Goal: Task Accomplishment & Management: Use online tool/utility

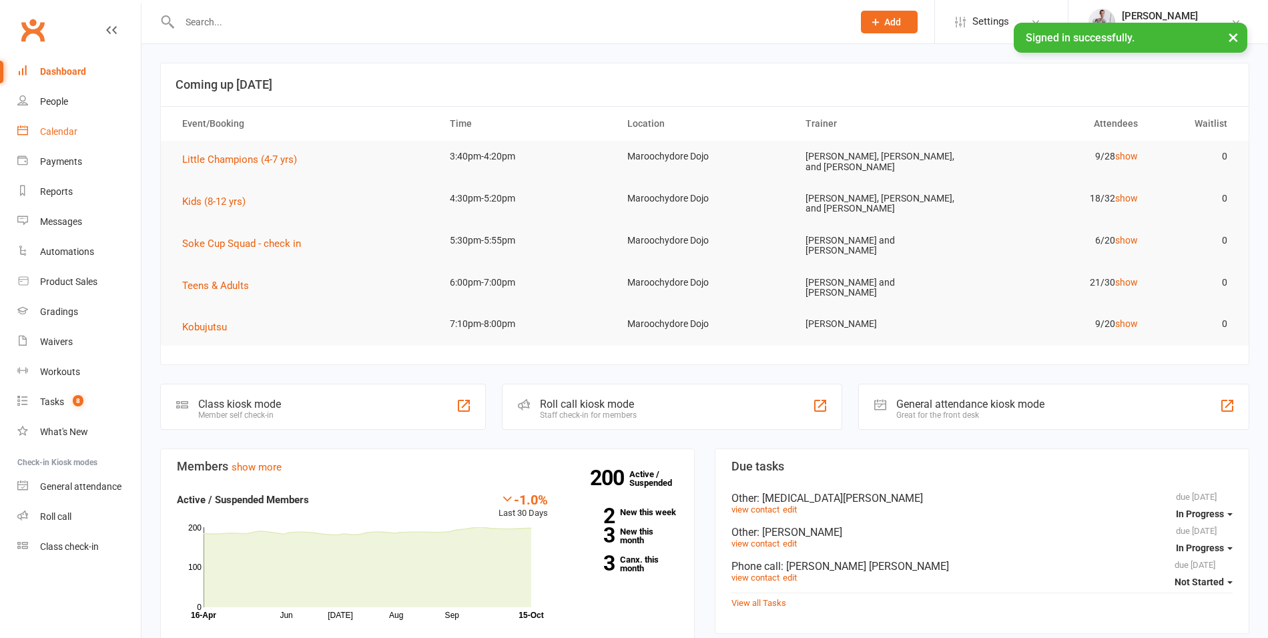
click at [59, 131] on div "Calendar" at bounding box center [58, 131] width 37 height 11
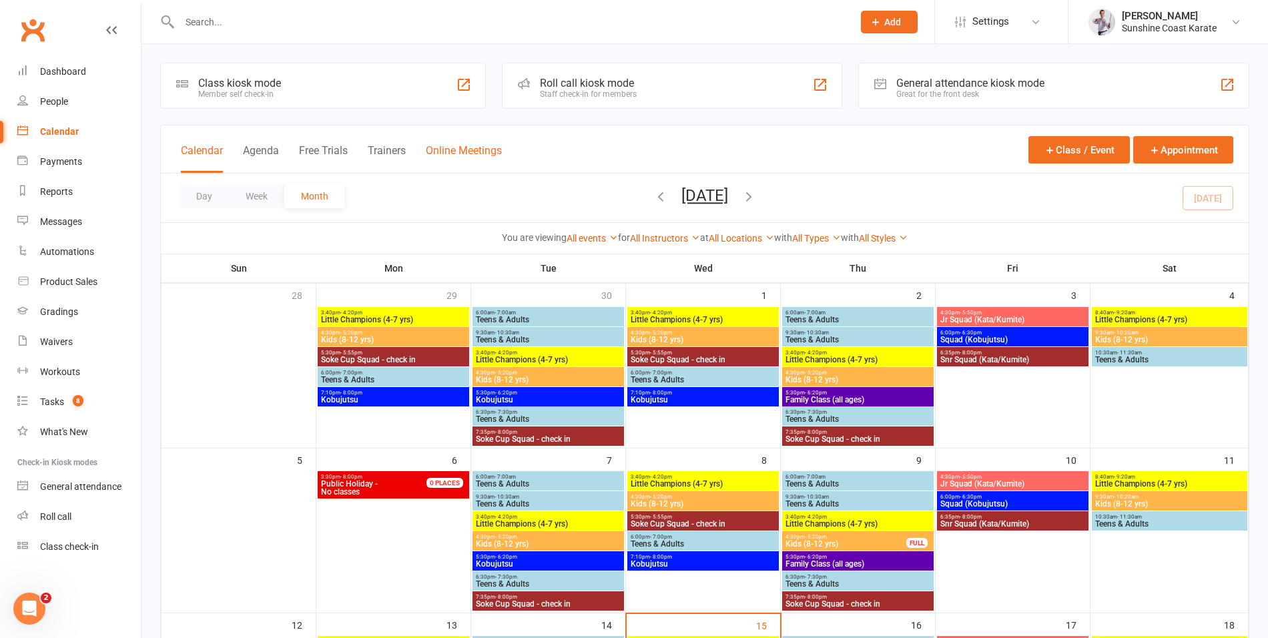
click at [454, 152] on button "Online Meetings" at bounding box center [464, 158] width 76 height 29
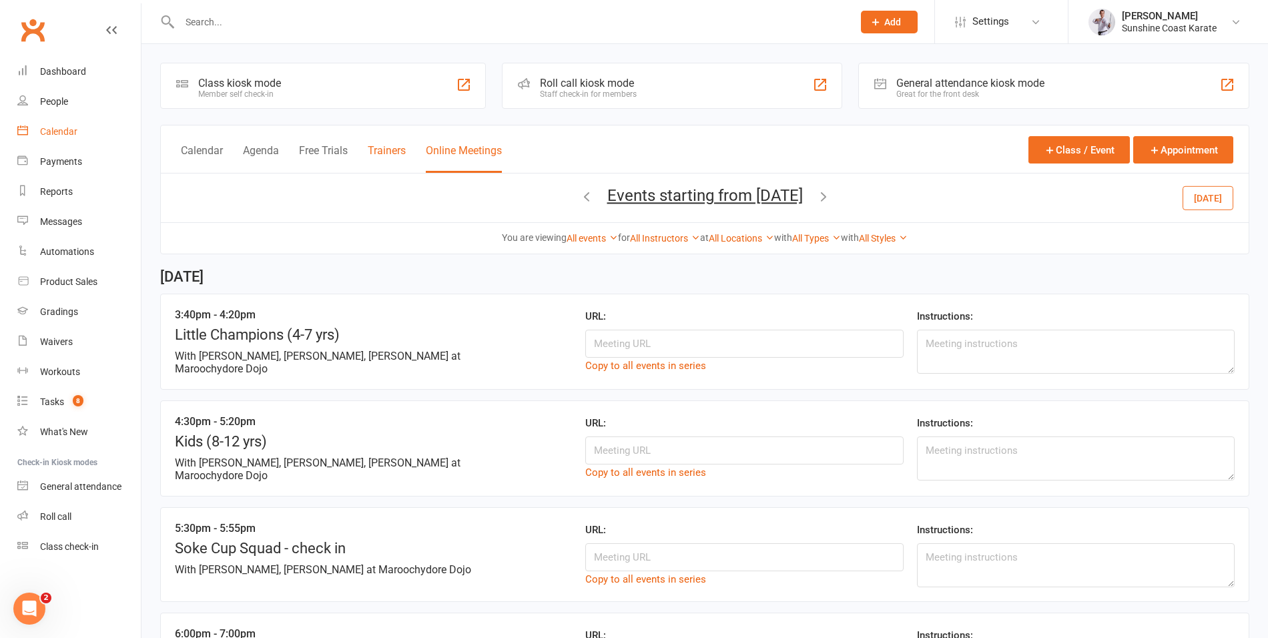
click at [385, 149] on button "Trainers" at bounding box center [387, 158] width 38 height 29
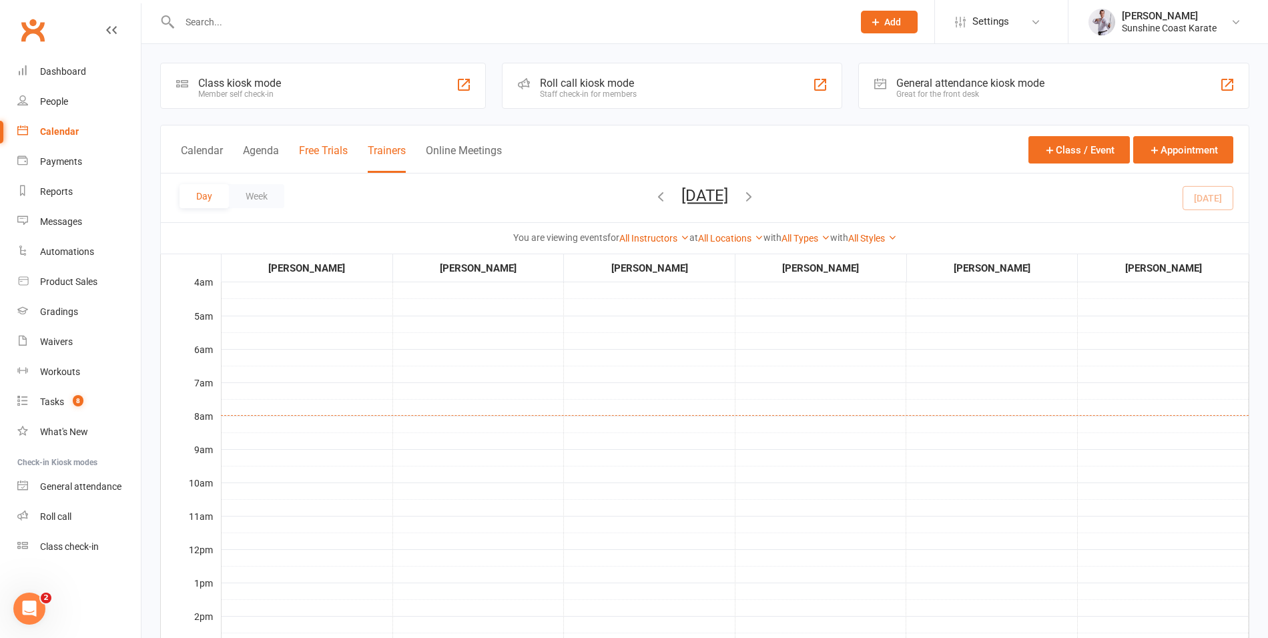
click at [330, 153] on button "Free Trials" at bounding box center [323, 158] width 49 height 29
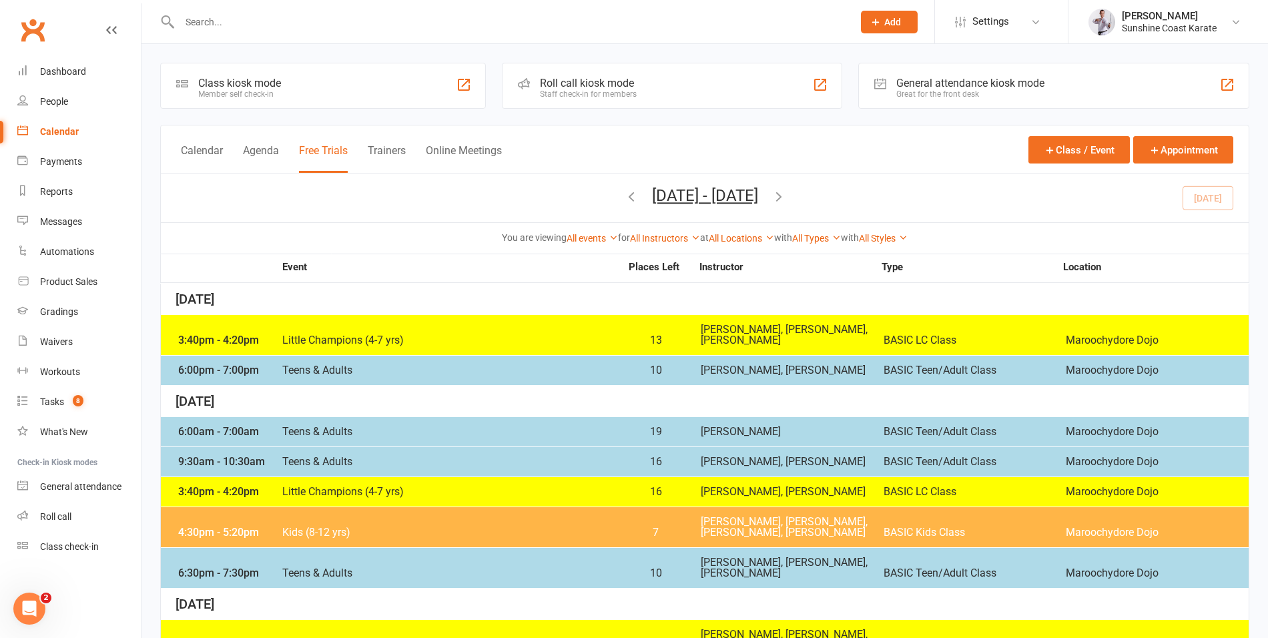
click at [573, 337] on span "Little Champions (4-7 yrs)" at bounding box center [451, 340] width 339 height 11
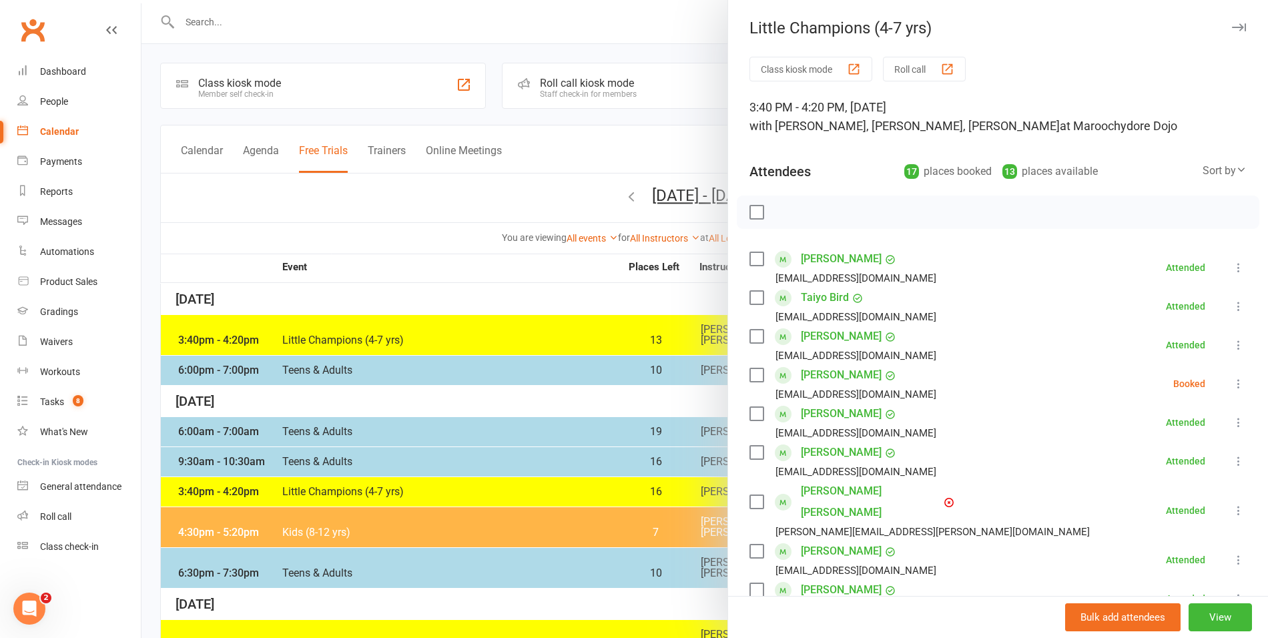
click at [508, 276] on div at bounding box center [704, 319] width 1126 height 638
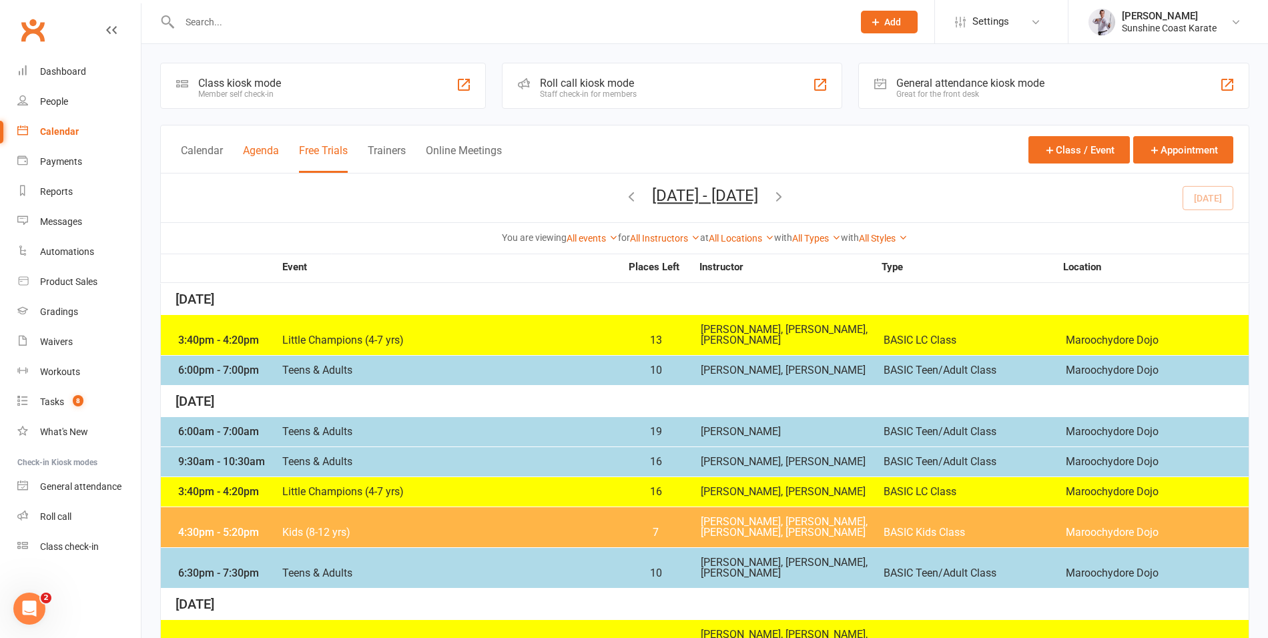
click at [254, 151] on button "Agenda" at bounding box center [261, 158] width 36 height 29
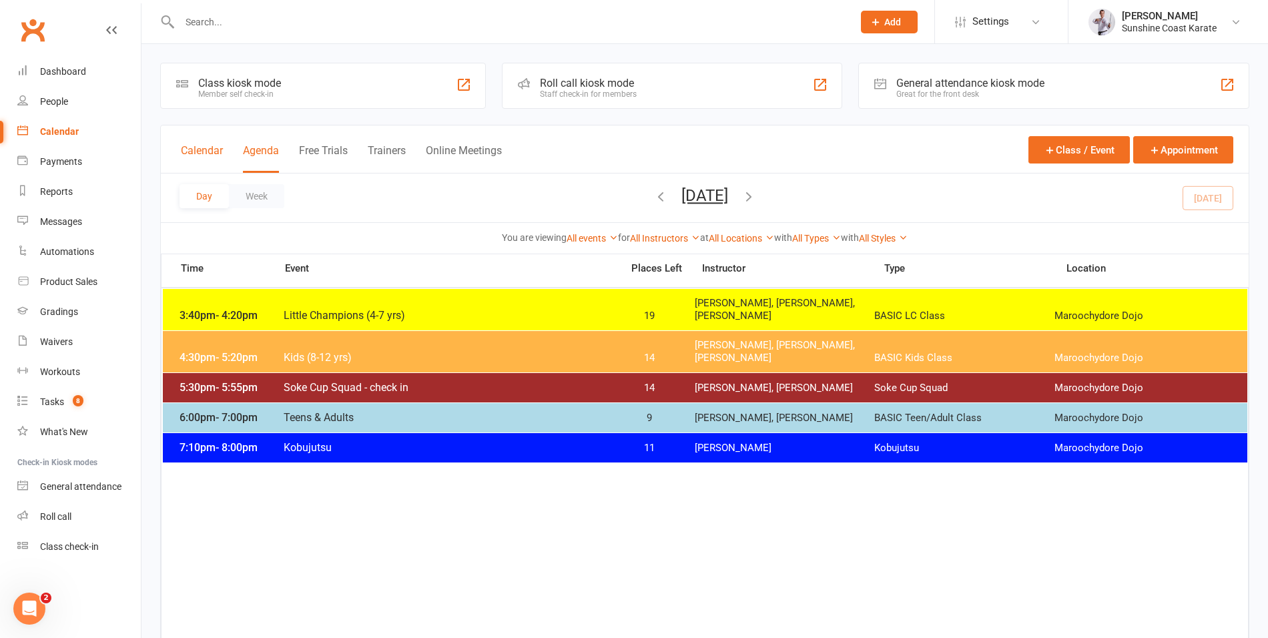
click at [185, 153] on button "Calendar" at bounding box center [202, 158] width 42 height 29
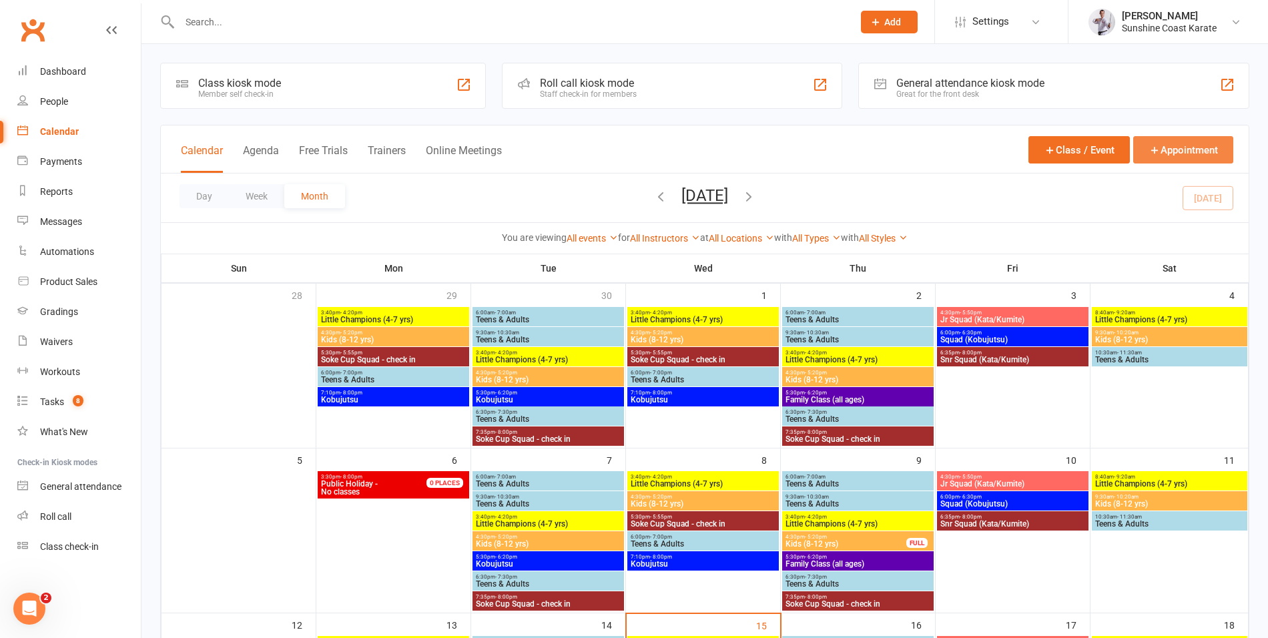
click at [1166, 142] on button "Appointment" at bounding box center [1183, 149] width 100 height 27
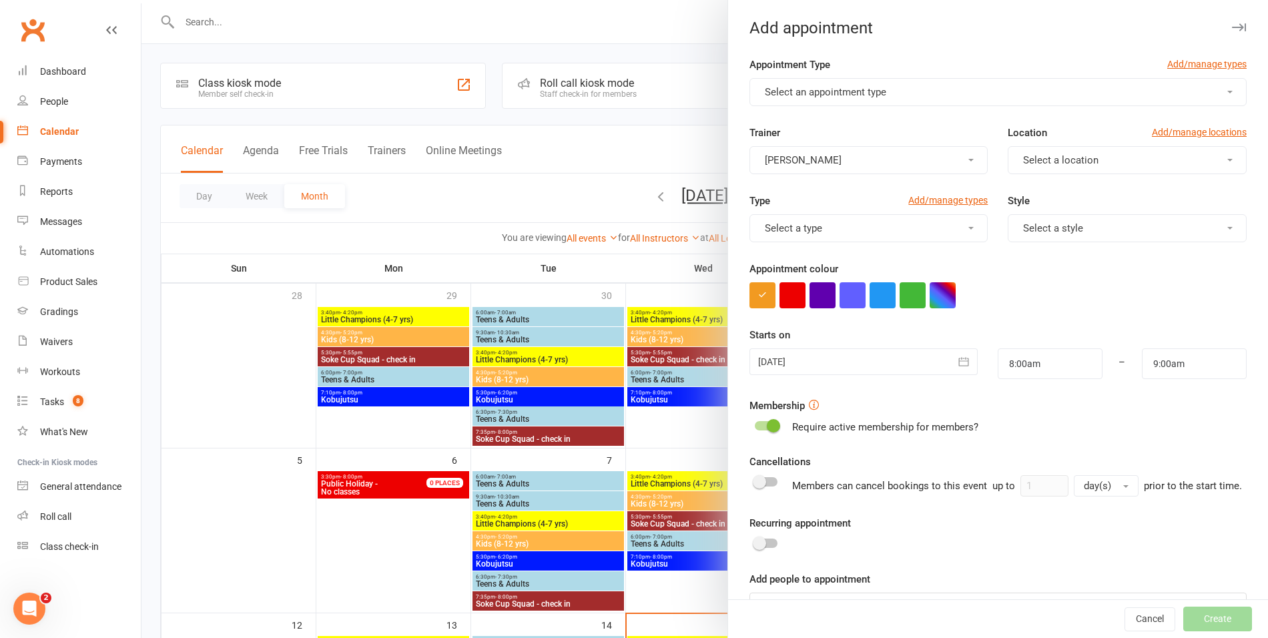
click at [915, 163] on button "[PERSON_NAME]" at bounding box center [868, 160] width 239 height 28
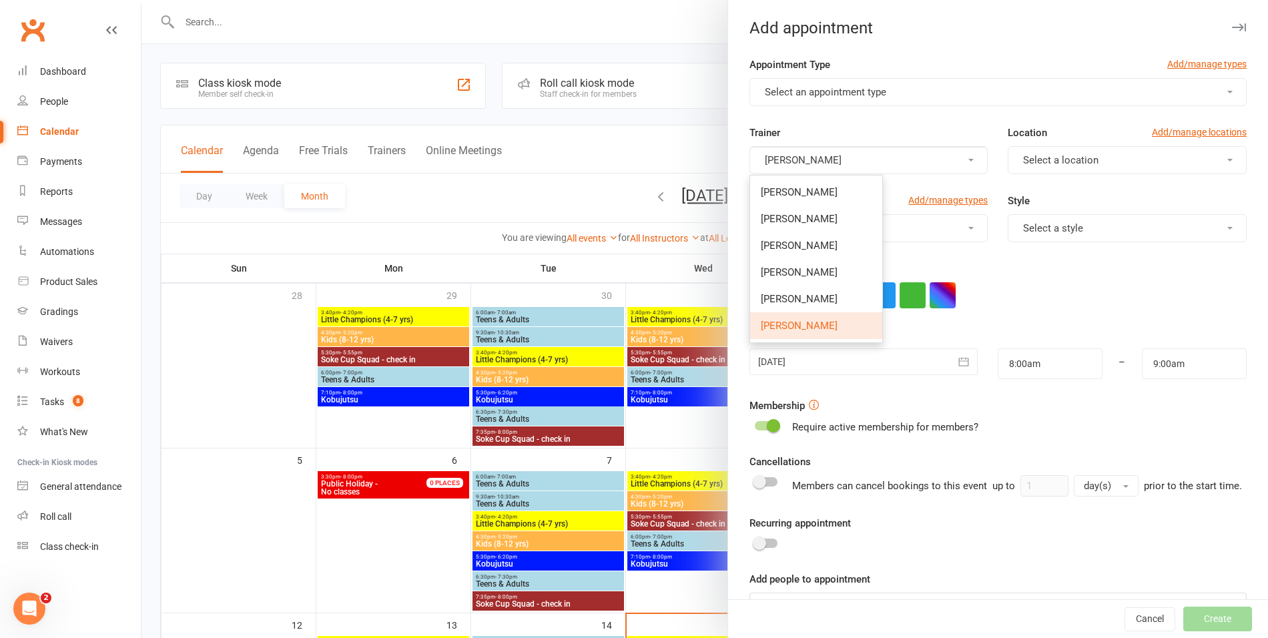
click at [916, 163] on button "[PERSON_NAME]" at bounding box center [868, 160] width 239 height 28
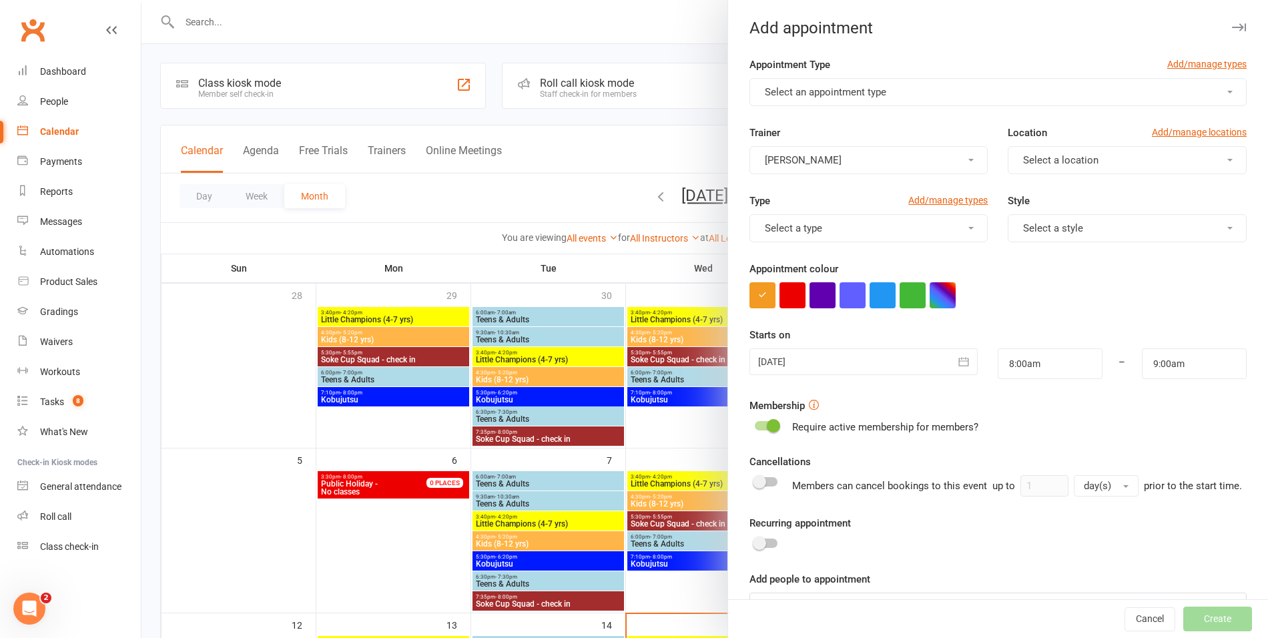
click at [598, 145] on div at bounding box center [704, 319] width 1126 height 638
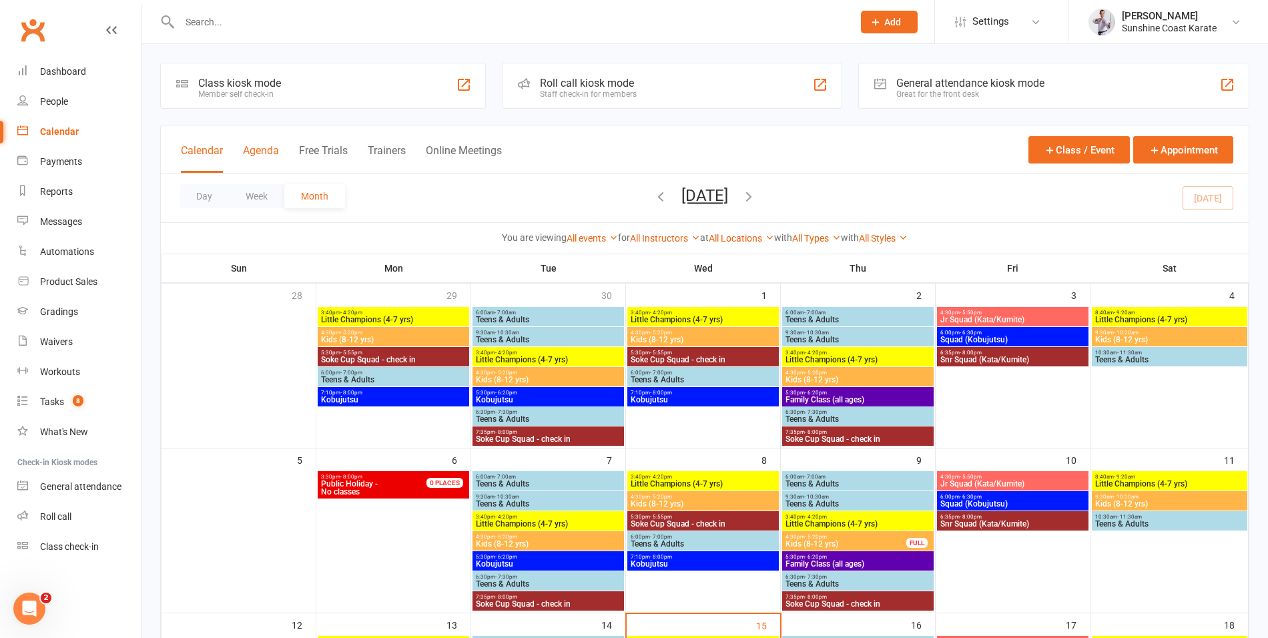
click at [255, 149] on button "Agenda" at bounding box center [261, 158] width 36 height 29
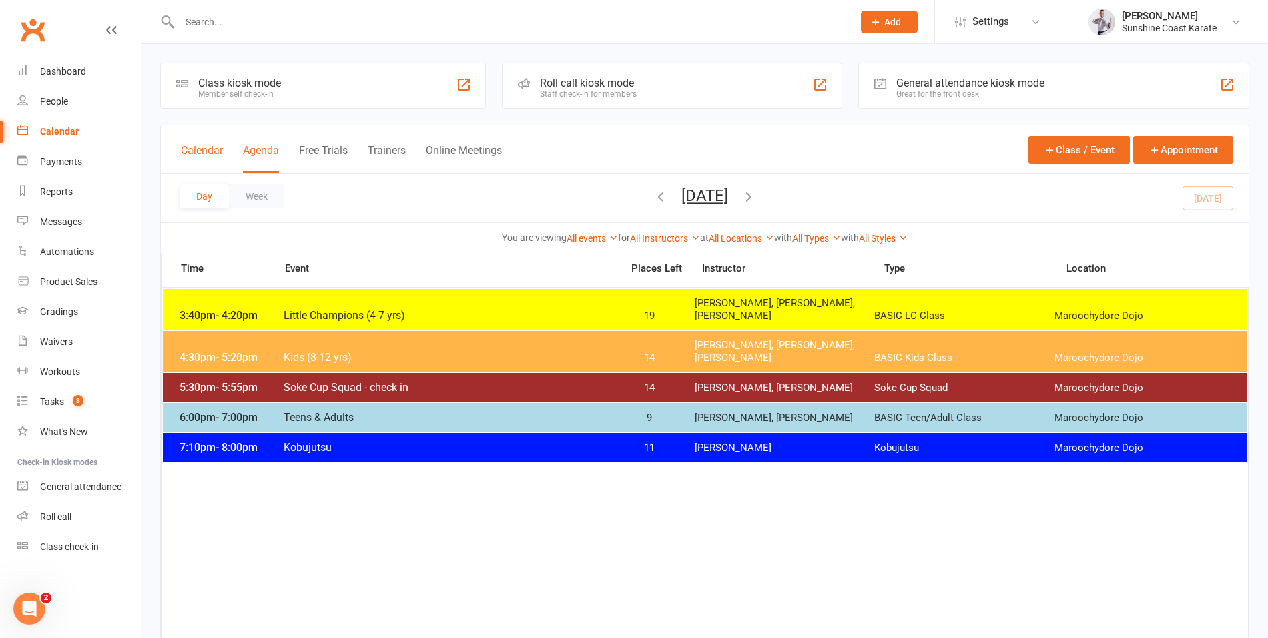
click at [193, 150] on button "Calendar" at bounding box center [202, 158] width 42 height 29
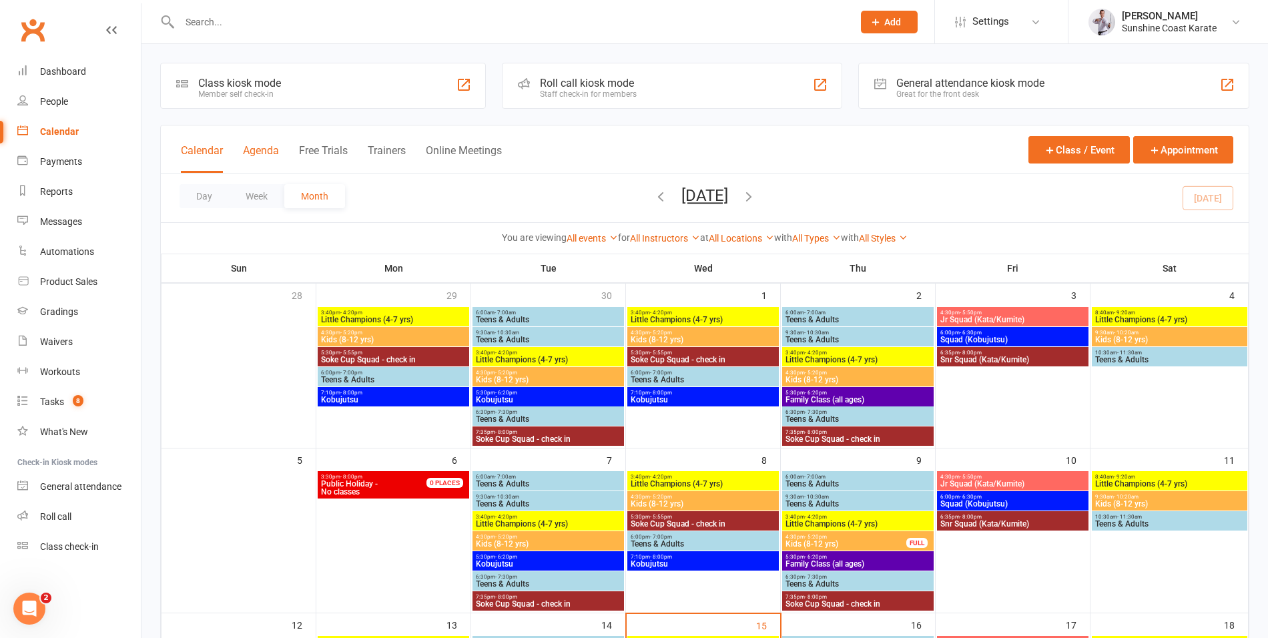
click at [270, 146] on button "Agenda" at bounding box center [261, 158] width 36 height 29
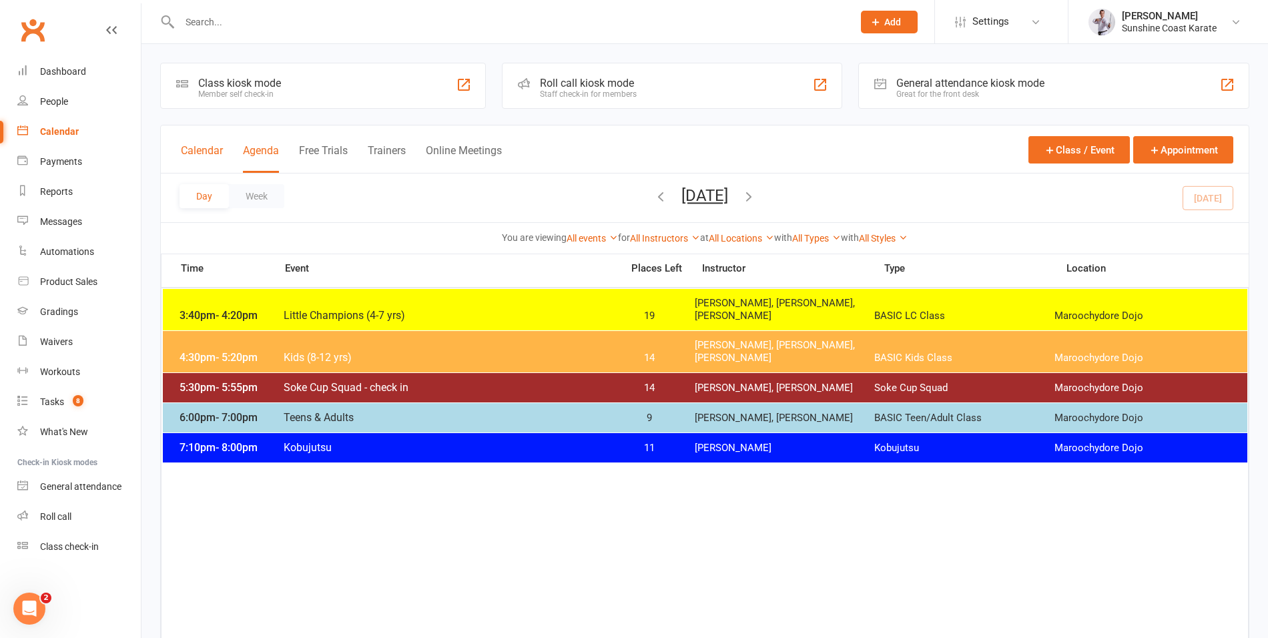
click at [190, 145] on button "Calendar" at bounding box center [202, 158] width 42 height 29
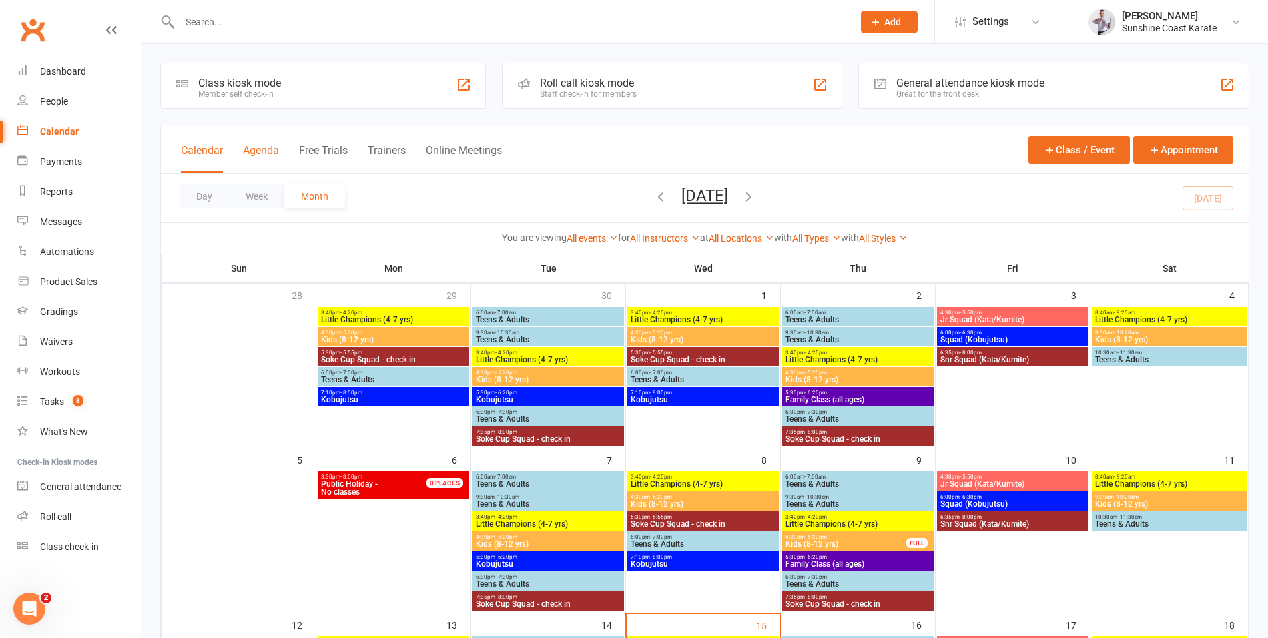
click at [262, 153] on button "Agenda" at bounding box center [261, 158] width 36 height 29
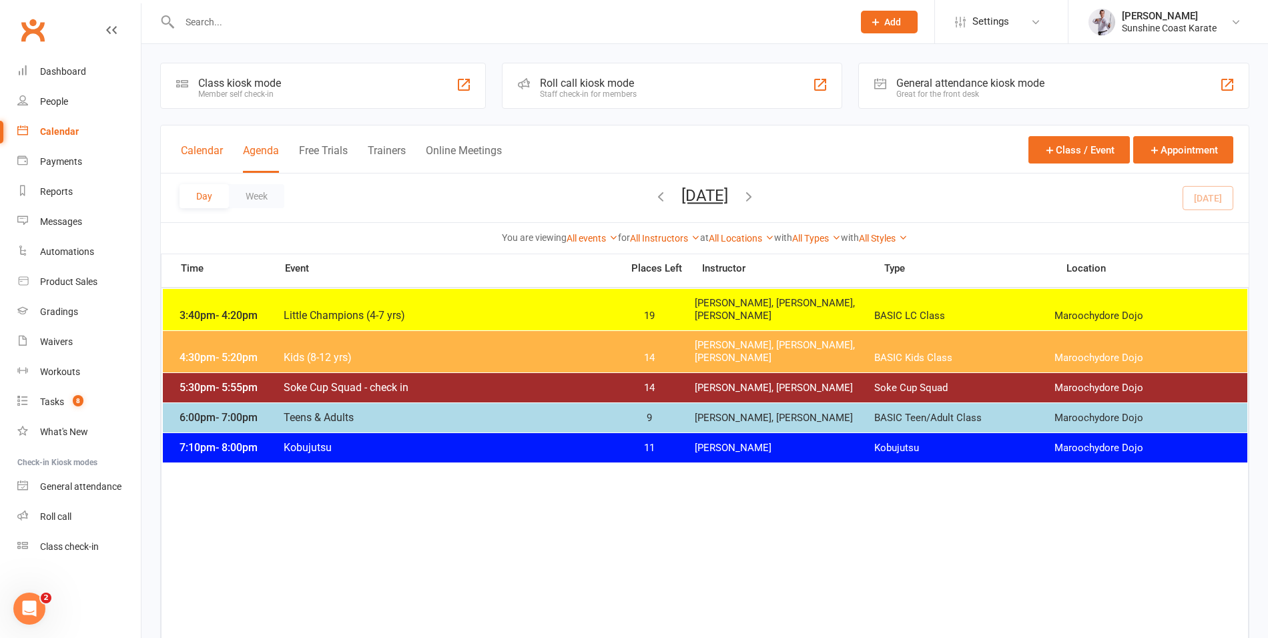
click at [194, 152] on button "Calendar" at bounding box center [202, 158] width 42 height 29
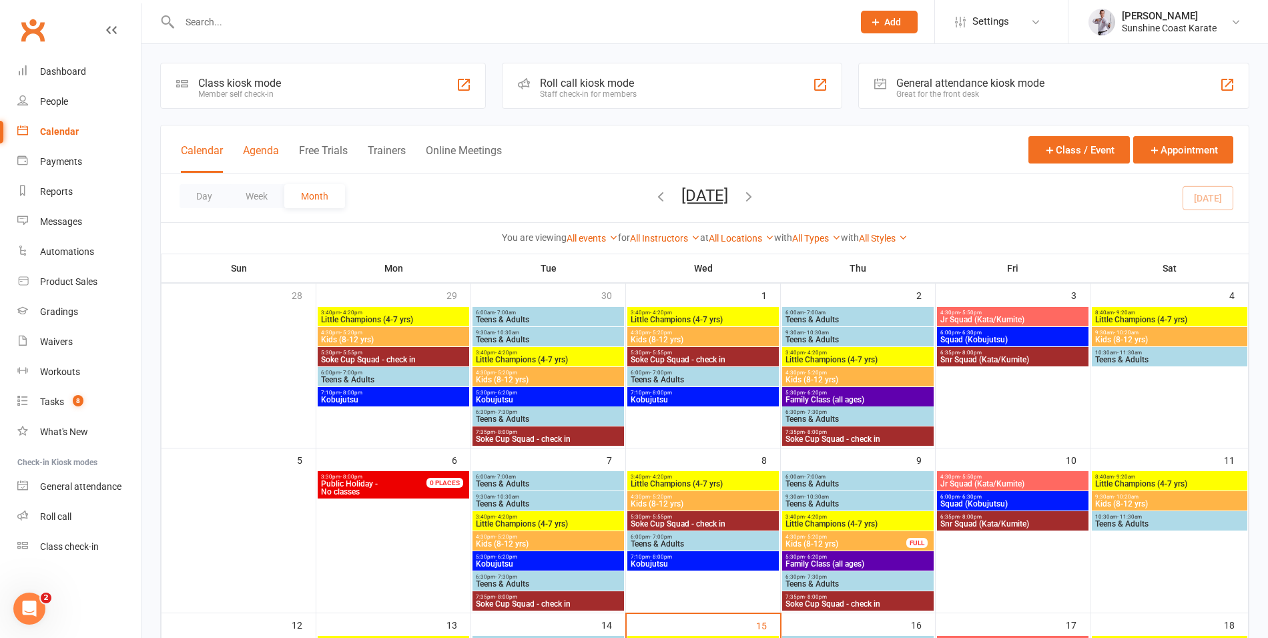
click at [253, 154] on button "Agenda" at bounding box center [261, 158] width 36 height 29
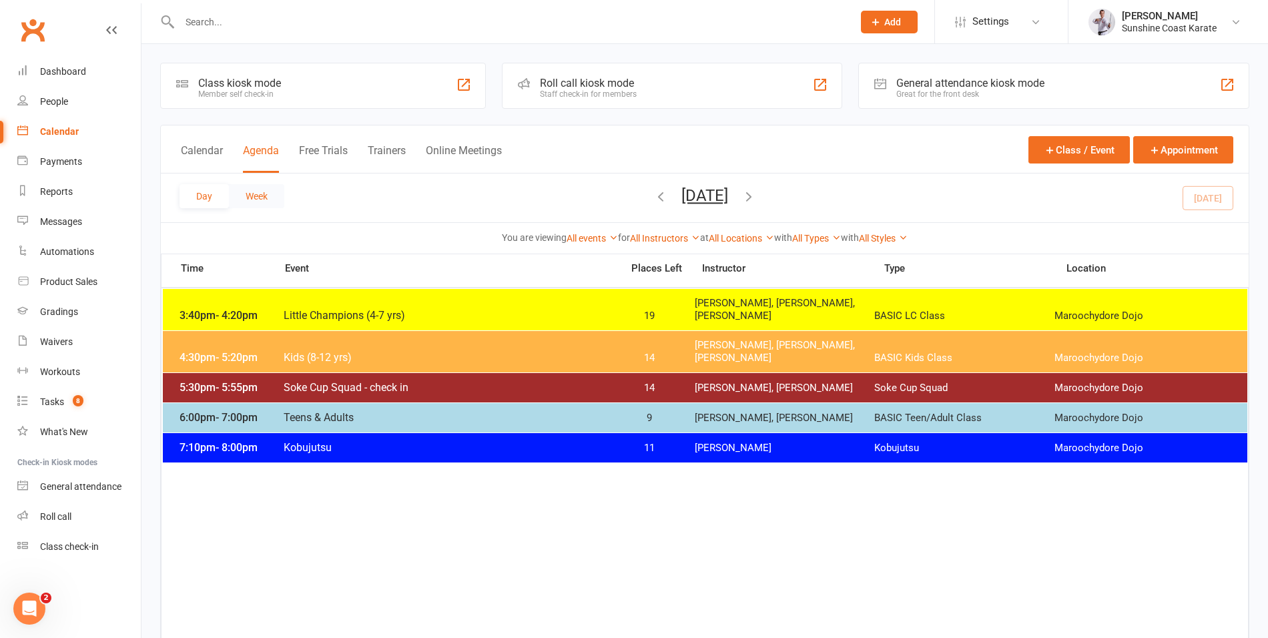
click at [250, 195] on button "Week" at bounding box center [256, 196] width 55 height 24
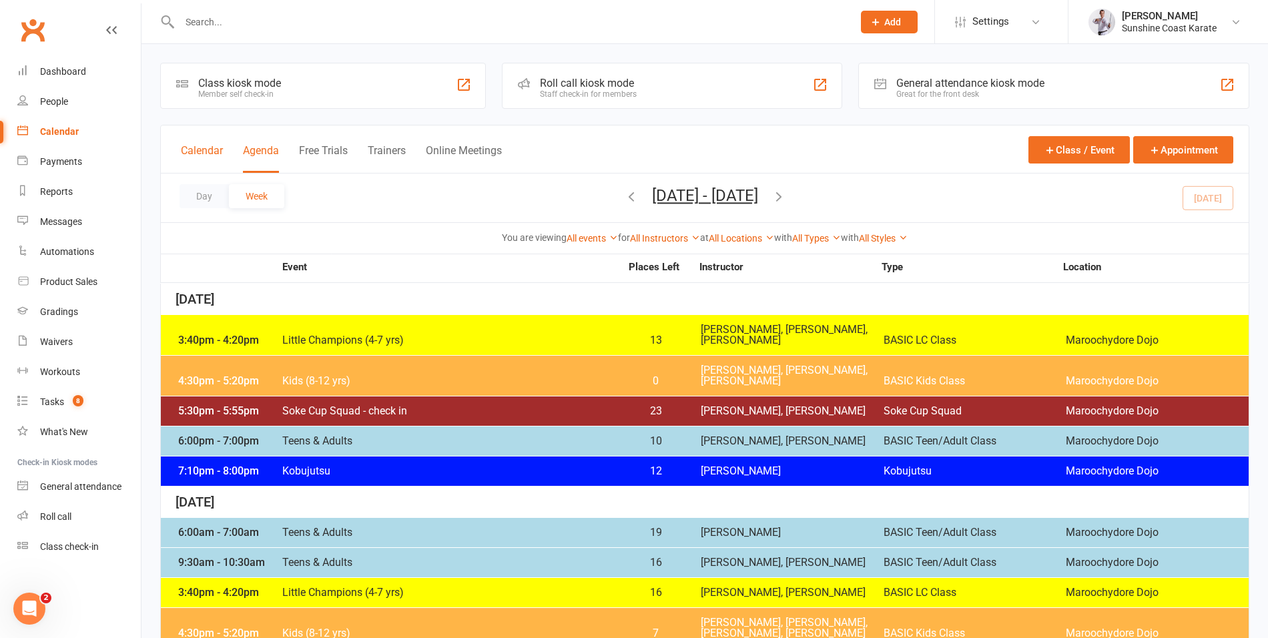
click at [199, 148] on button "Calendar" at bounding box center [202, 158] width 42 height 29
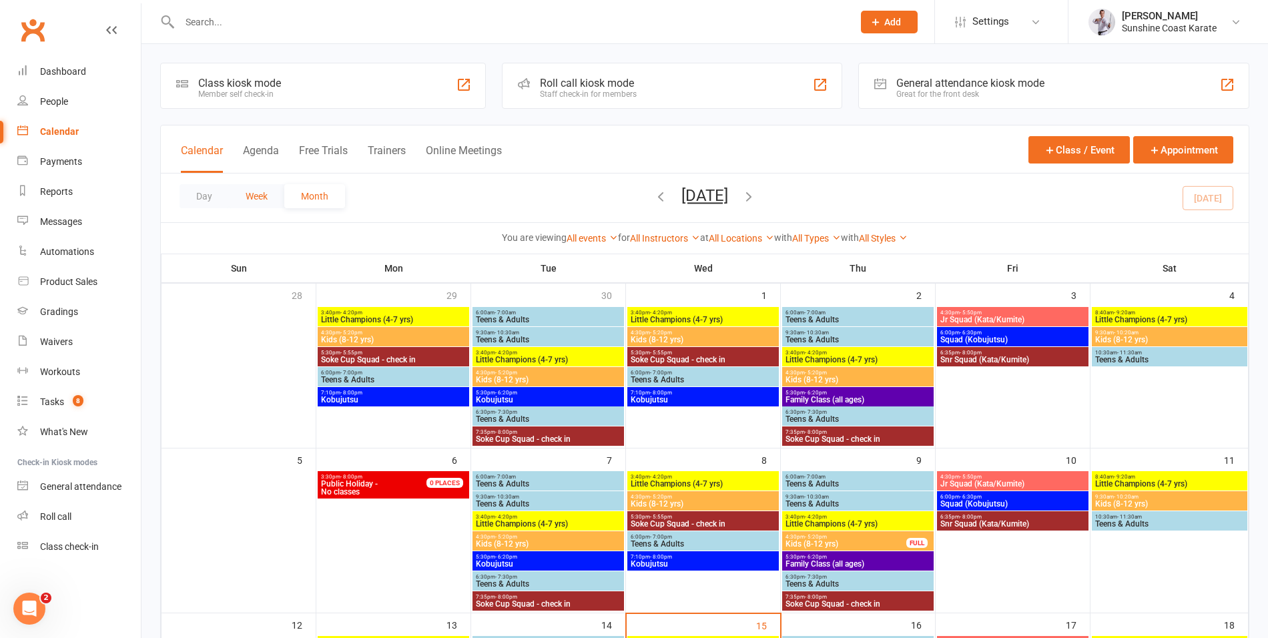
click at [250, 196] on button "Week" at bounding box center [256, 196] width 55 height 24
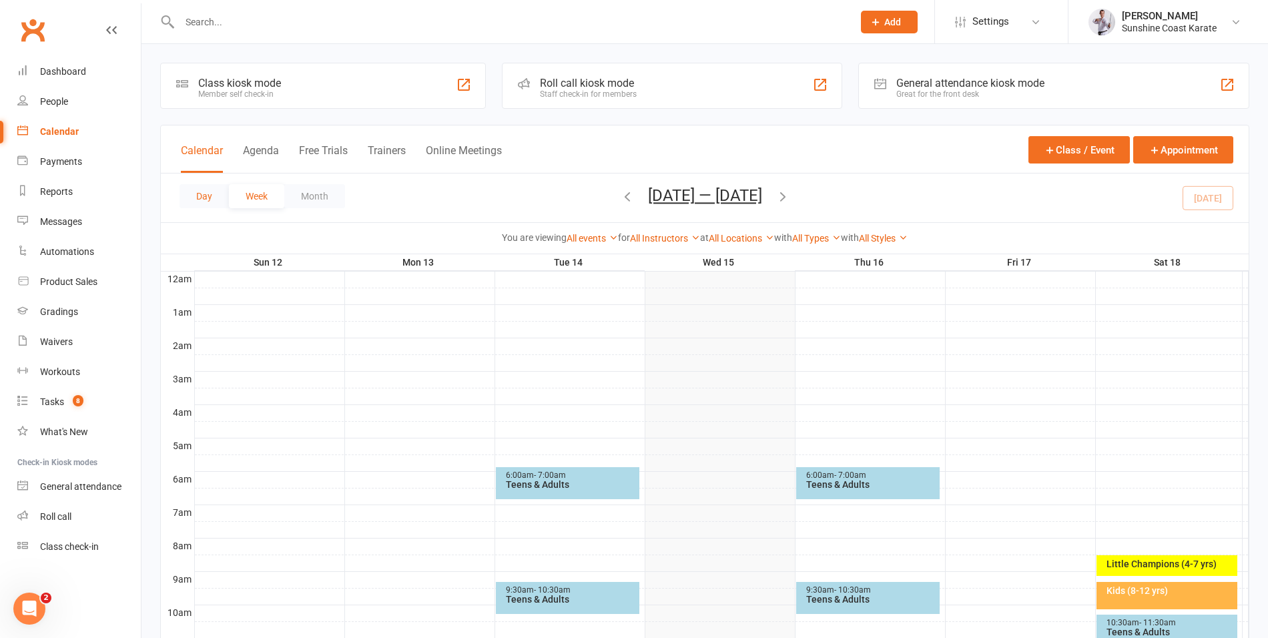
click at [204, 193] on button "Day" at bounding box center [203, 196] width 49 height 24
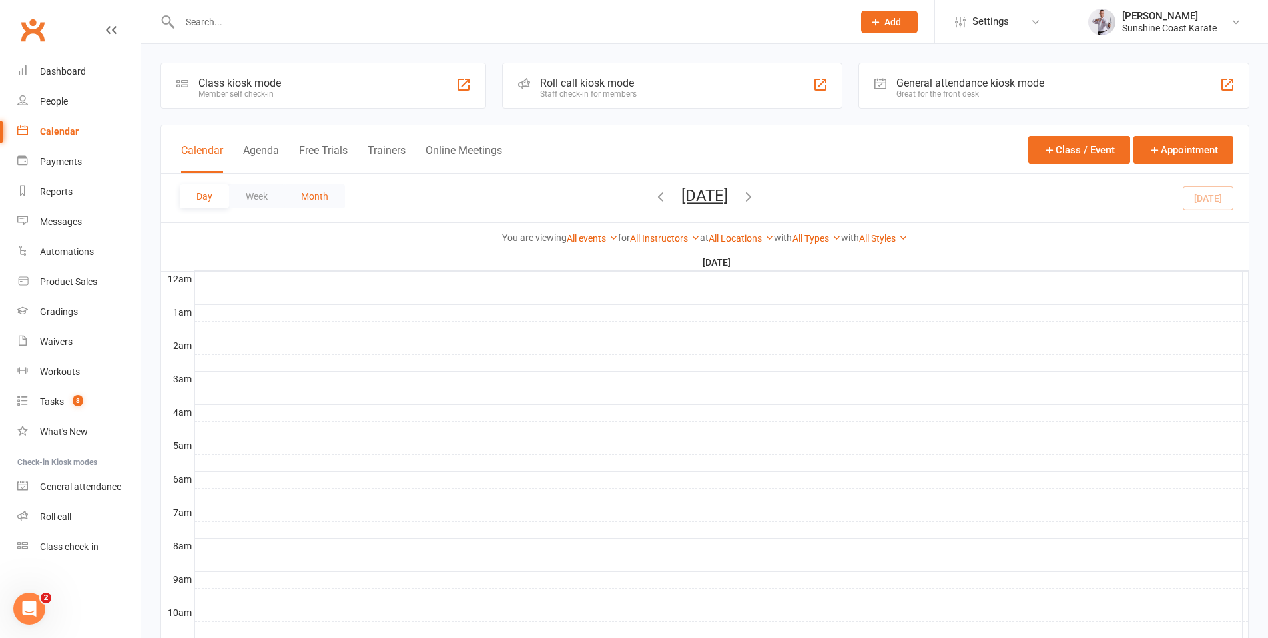
click at [319, 196] on button "Month" at bounding box center [314, 196] width 61 height 24
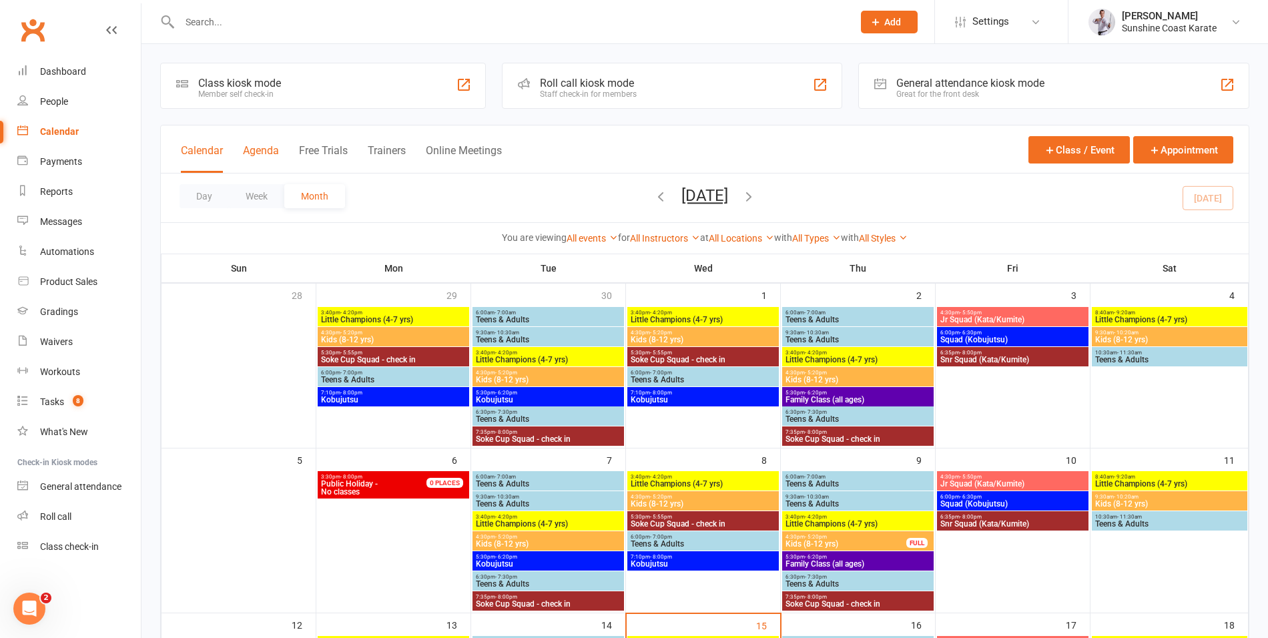
click at [256, 152] on button "Agenda" at bounding box center [261, 158] width 36 height 29
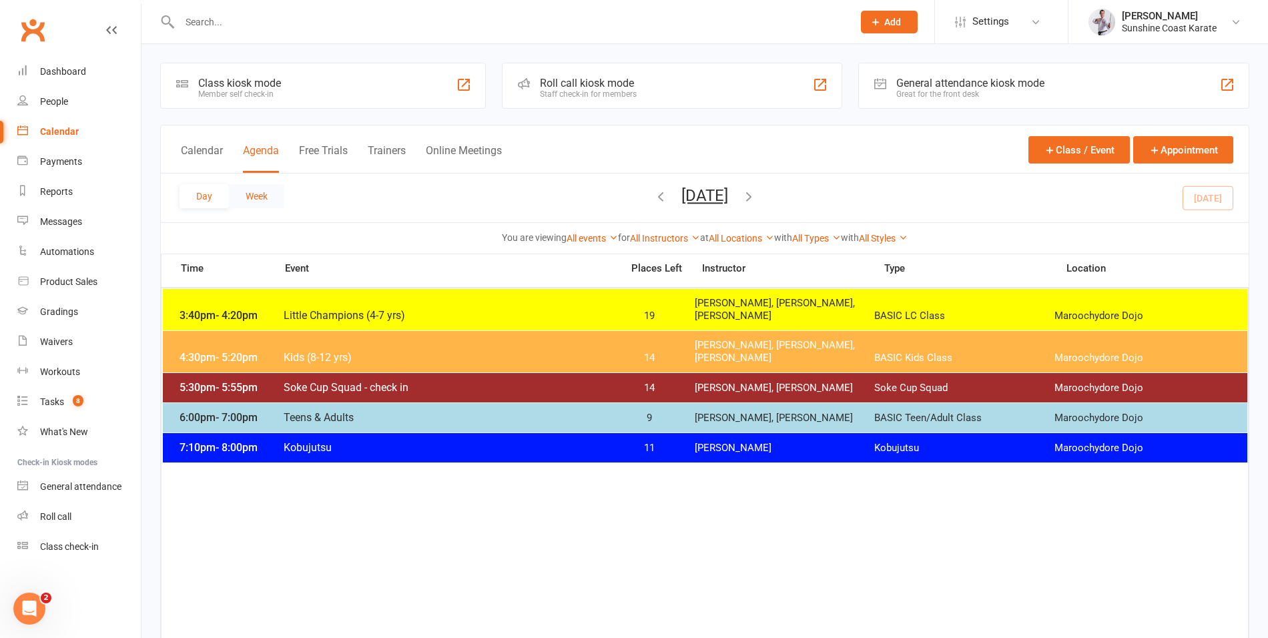
click at [260, 195] on button "Week" at bounding box center [256, 196] width 55 height 24
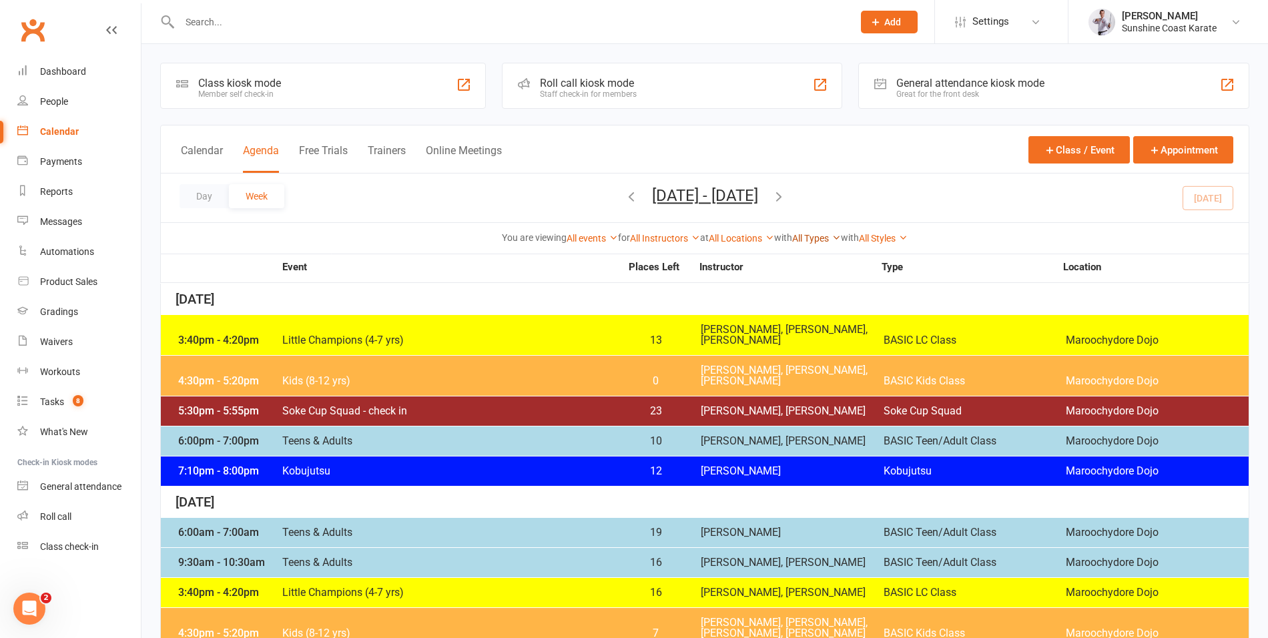
click at [835, 238] on link "All Types" at bounding box center [816, 238] width 49 height 11
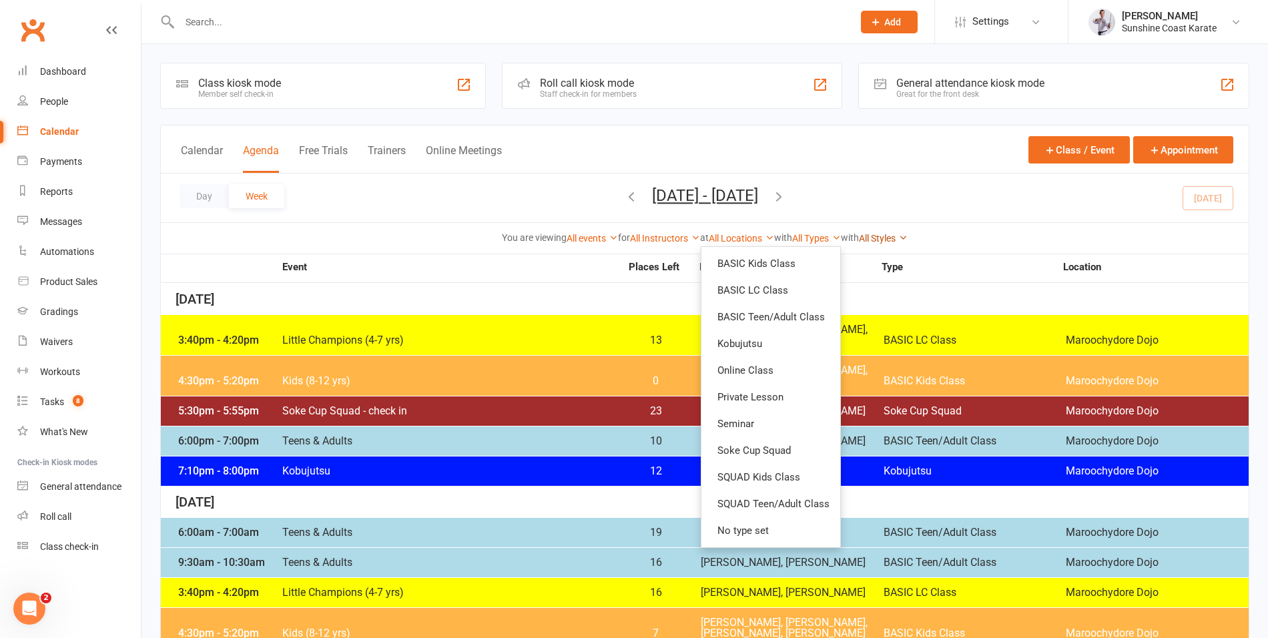
click at [900, 239] on link "All Styles" at bounding box center [883, 238] width 49 height 11
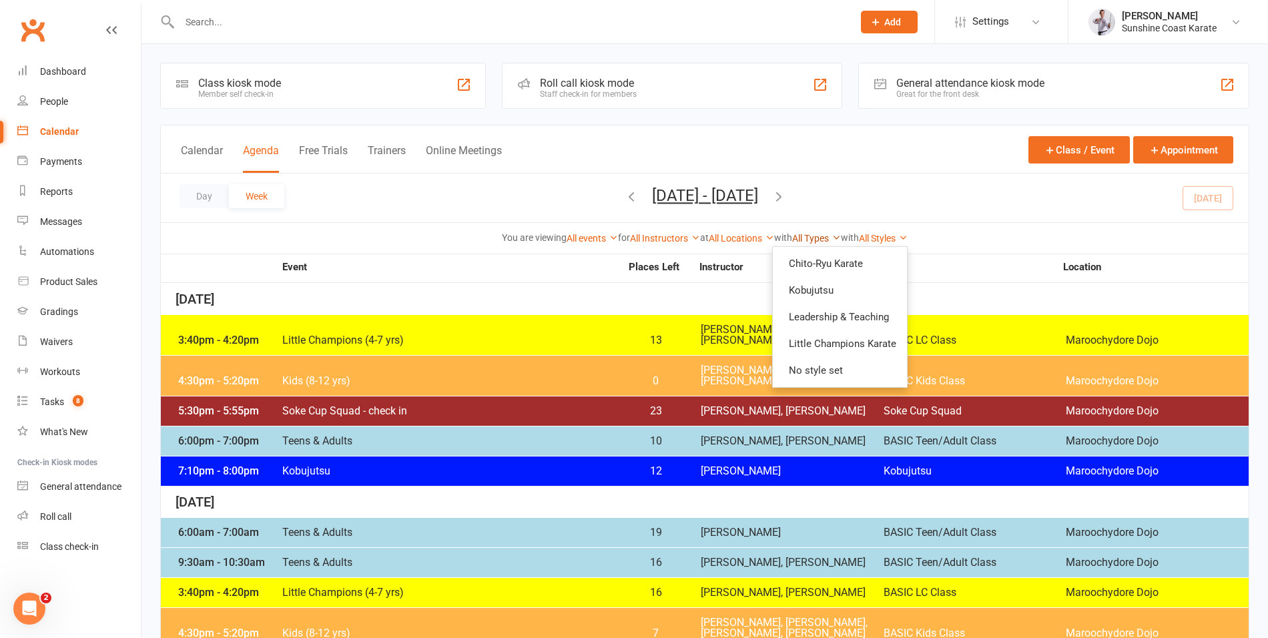
click at [826, 237] on link "All Types" at bounding box center [816, 238] width 49 height 11
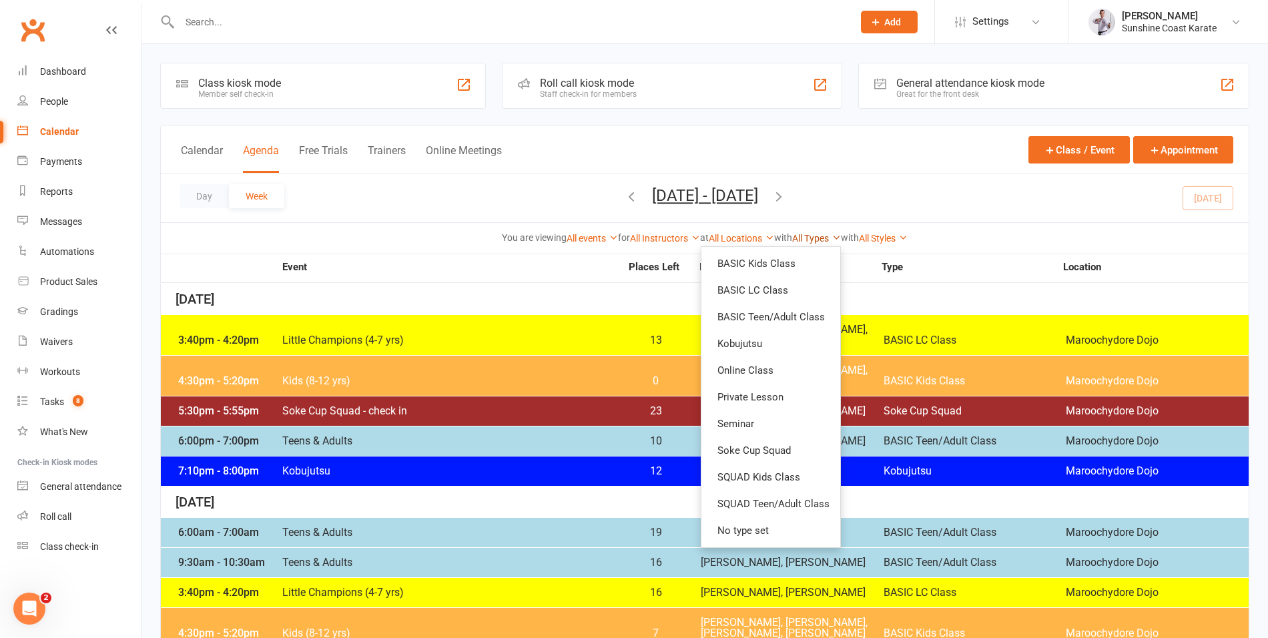
click at [826, 237] on link "All Types" at bounding box center [816, 238] width 49 height 11
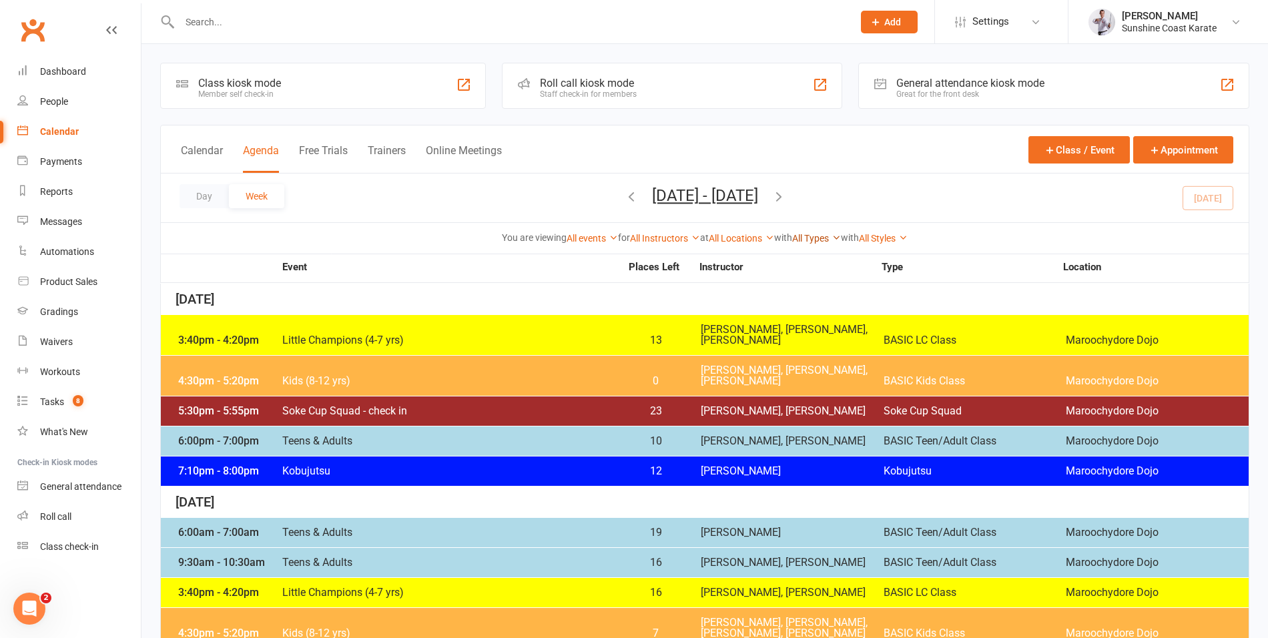
click at [824, 236] on link "All Types" at bounding box center [816, 238] width 49 height 11
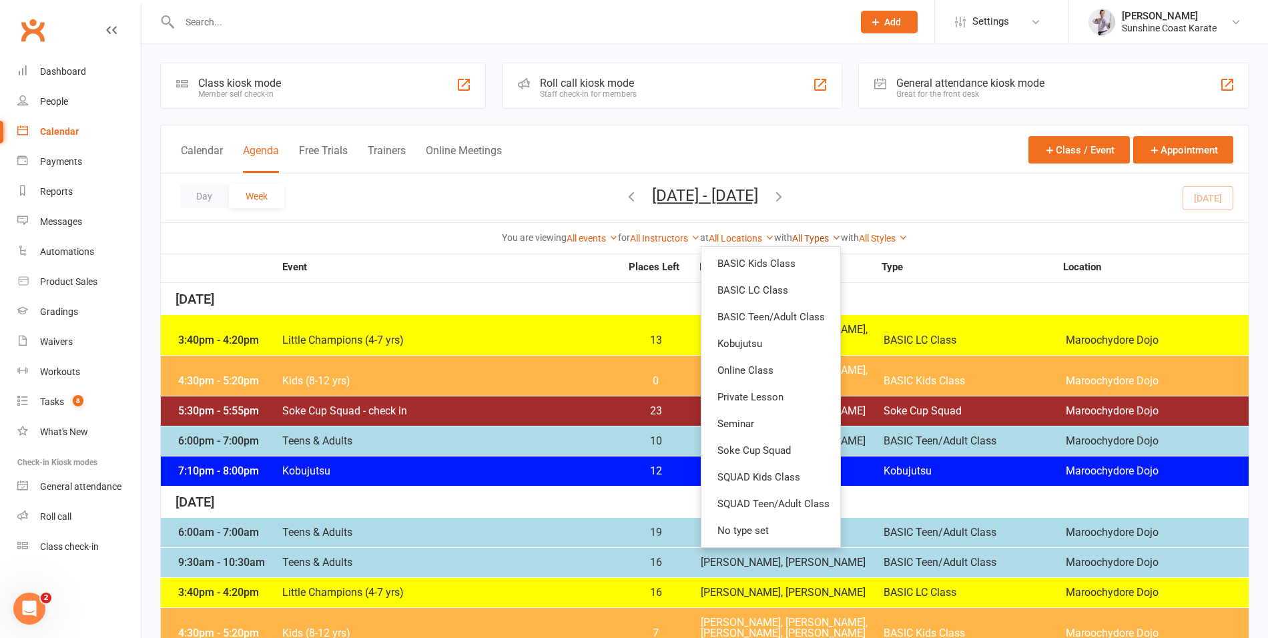
click at [819, 236] on link "All Types" at bounding box center [816, 238] width 49 height 11
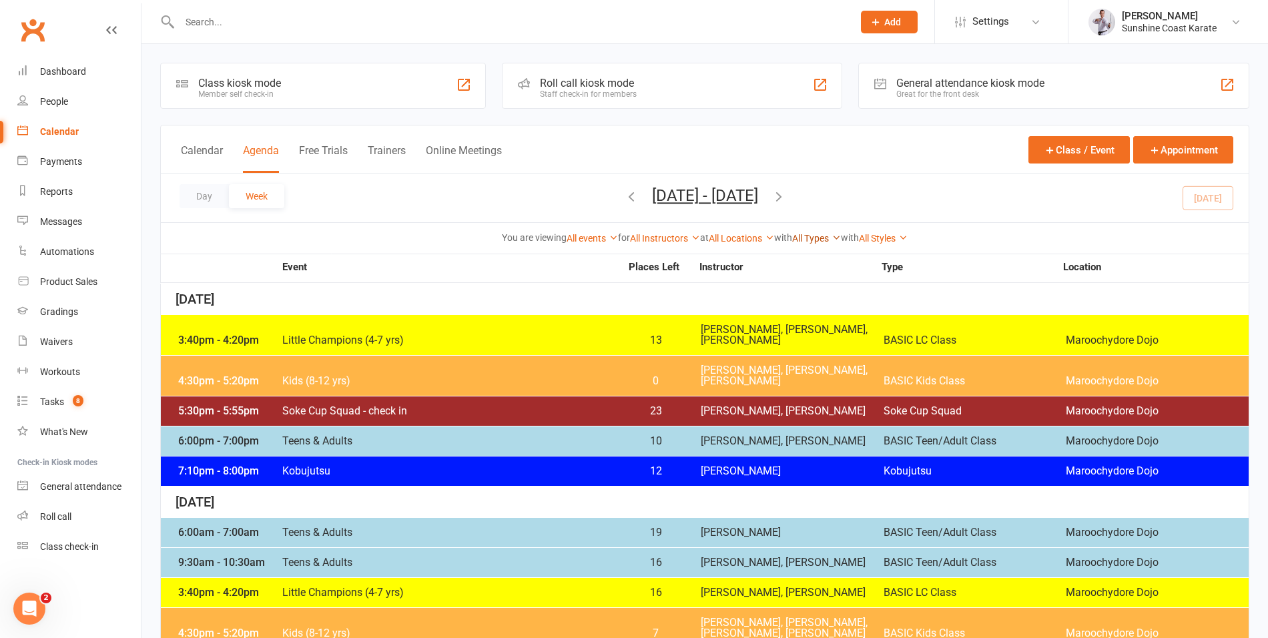
click at [819, 236] on link "All Types" at bounding box center [816, 238] width 49 height 11
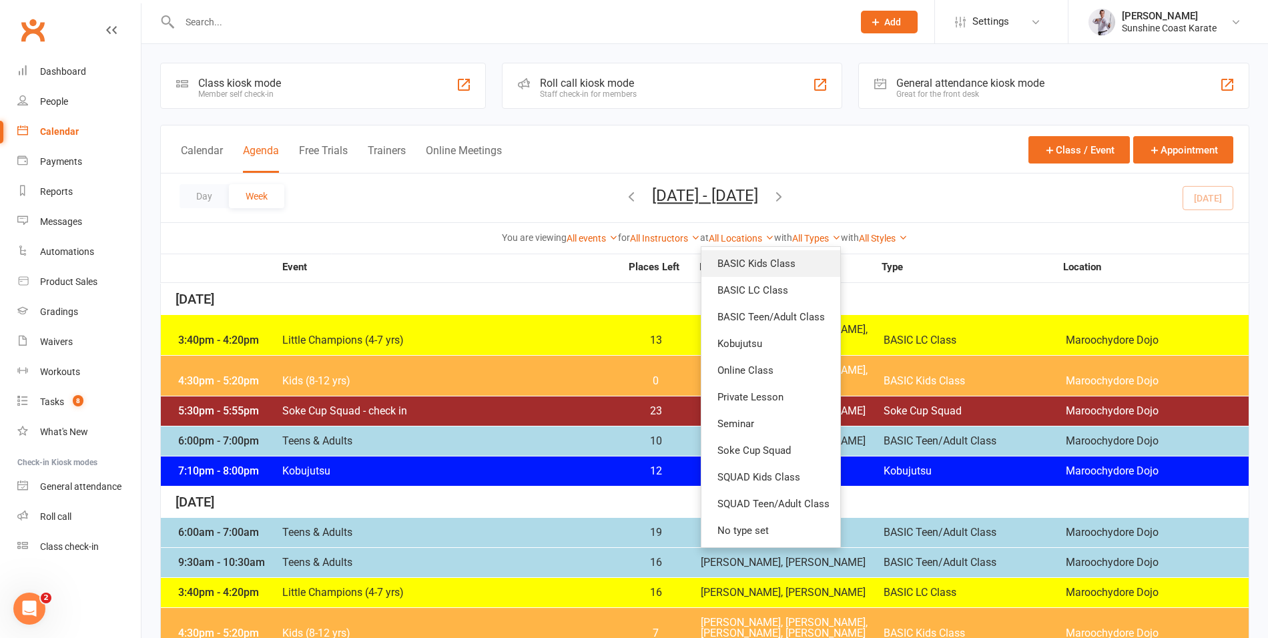
click at [786, 267] on link "BASIC Kids Class" at bounding box center [770, 263] width 139 height 27
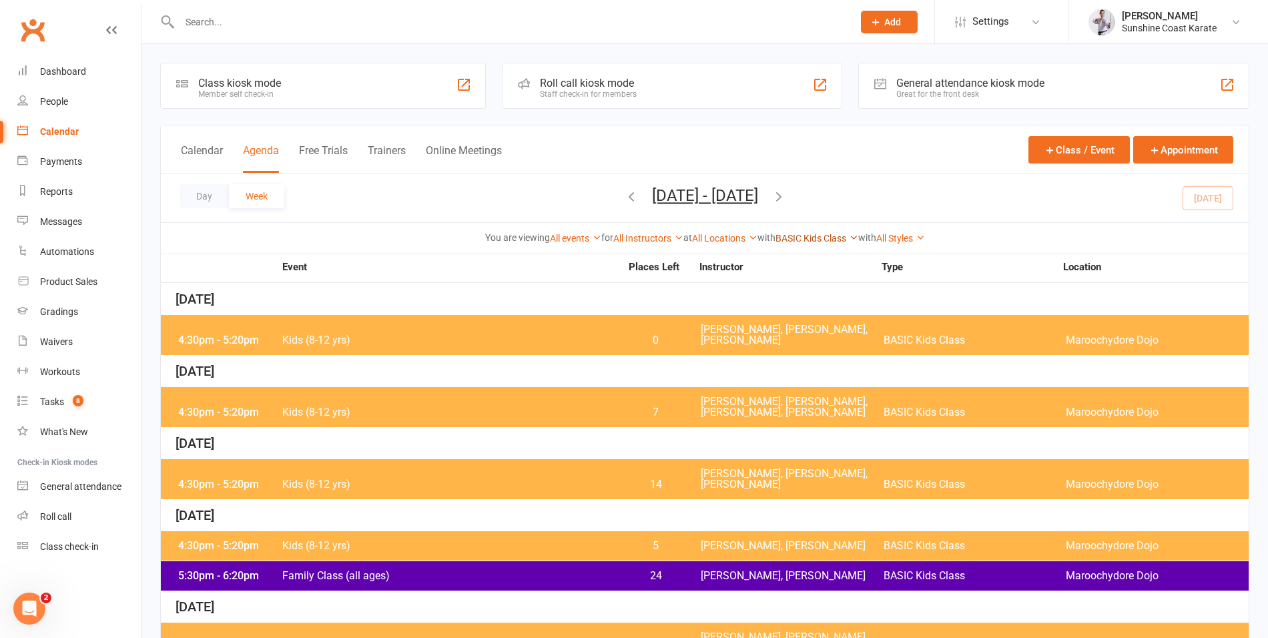
click at [824, 236] on link "BASIC Kids Class" at bounding box center [816, 238] width 83 height 11
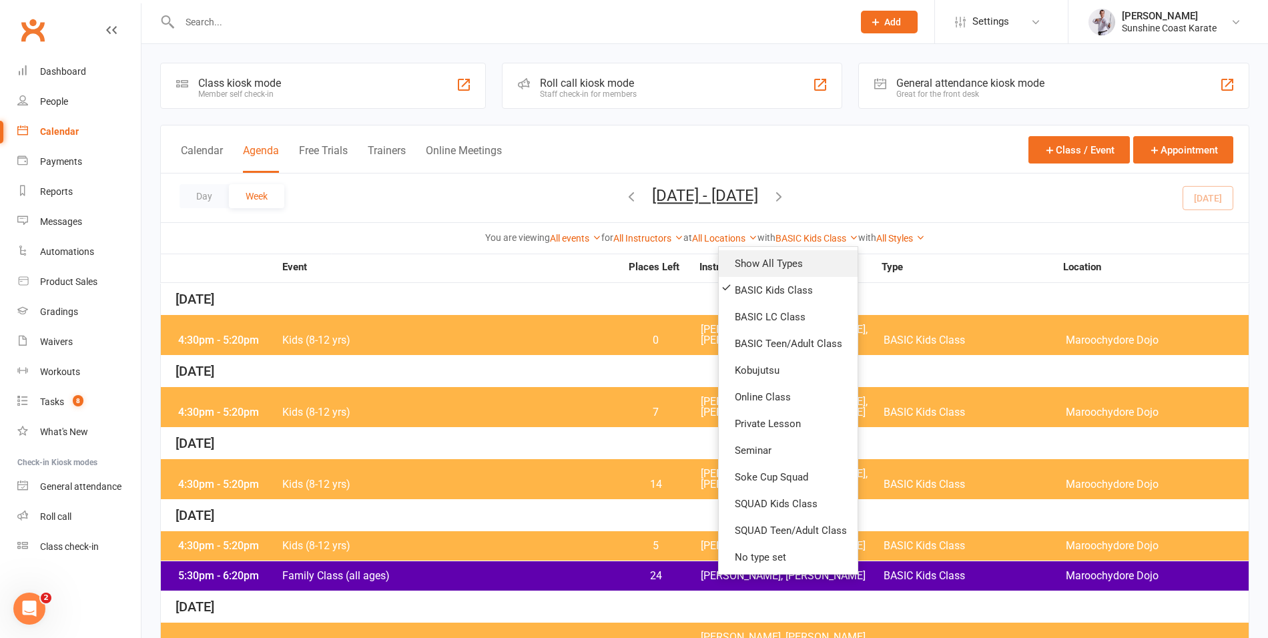
click at [798, 260] on link "Show All Types" at bounding box center [788, 263] width 139 height 27
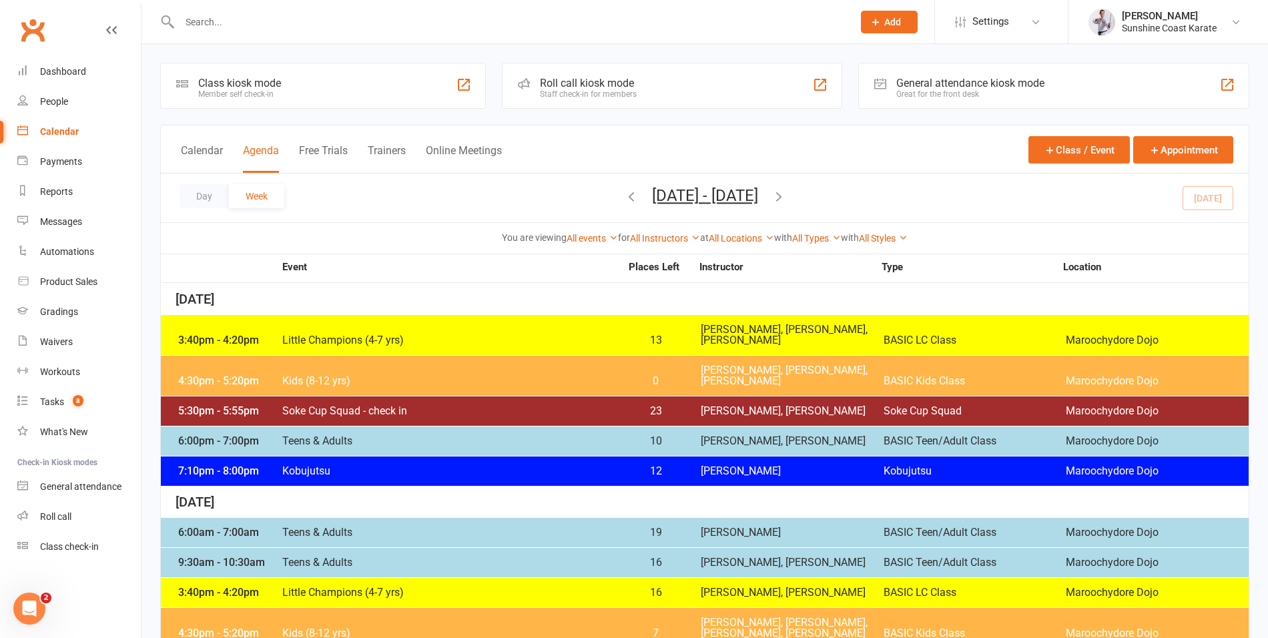
click at [985, 226] on div "You are viewing All events All events Empty events Full events Non-empty events…" at bounding box center [704, 237] width 1087 height 31
click at [197, 193] on button "Day" at bounding box center [203, 196] width 49 height 24
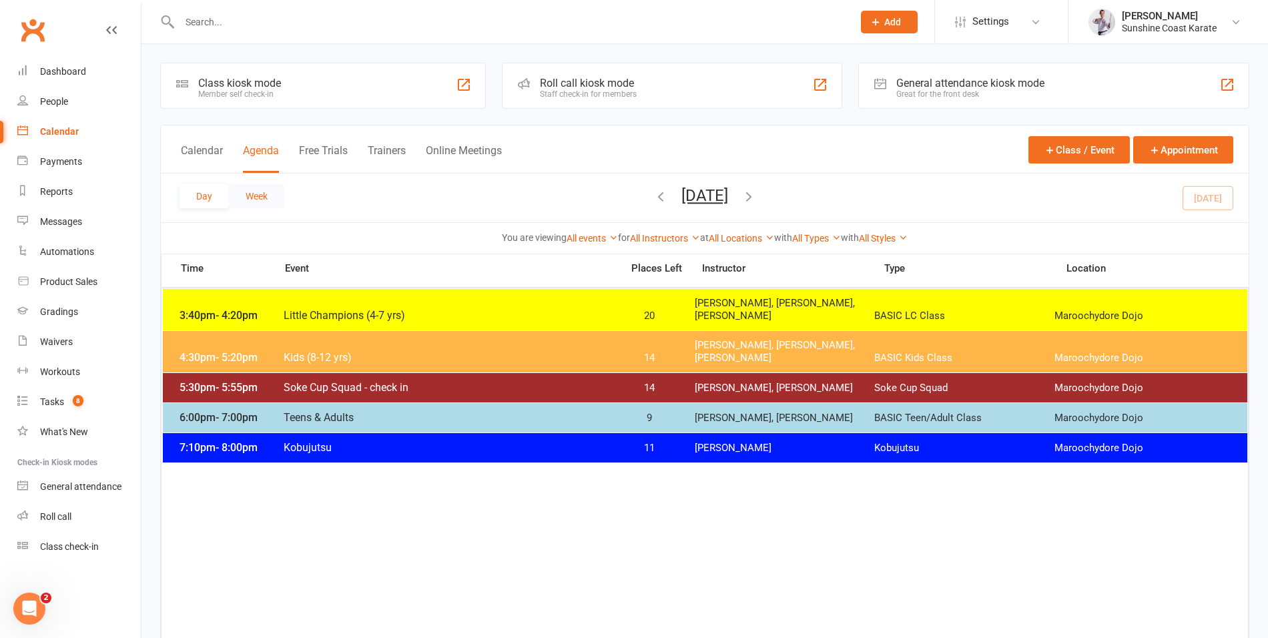
click at [252, 193] on button "Week" at bounding box center [256, 196] width 55 height 24
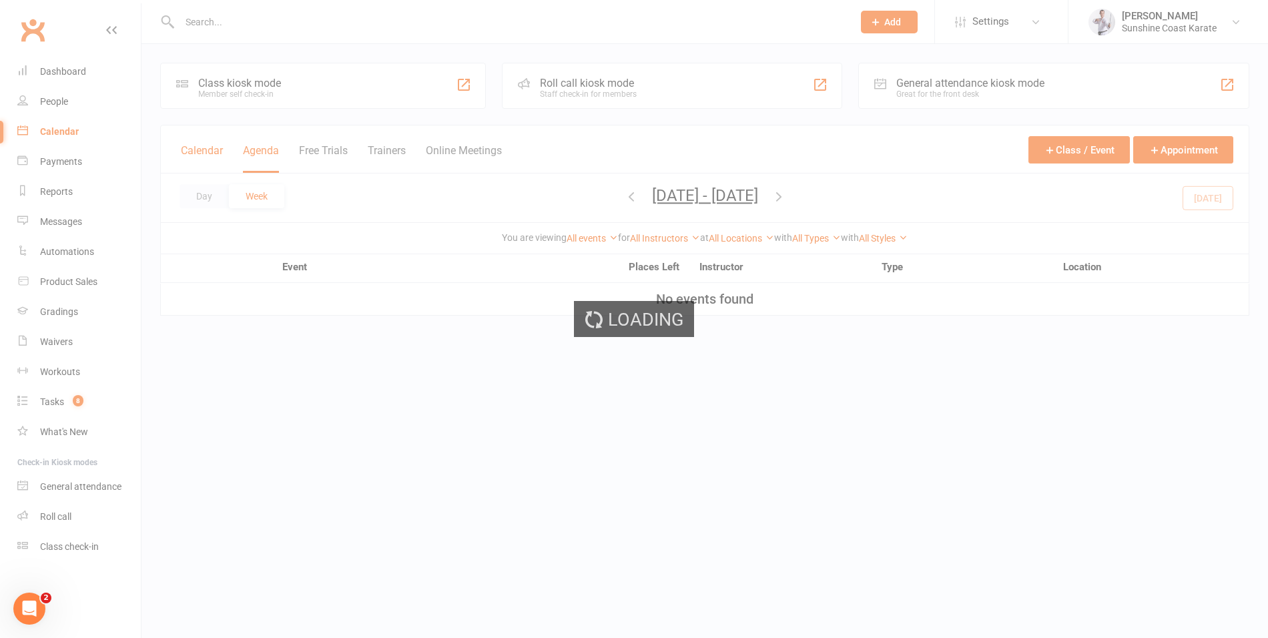
click at [191, 148] on button "Calendar" at bounding box center [202, 158] width 42 height 29
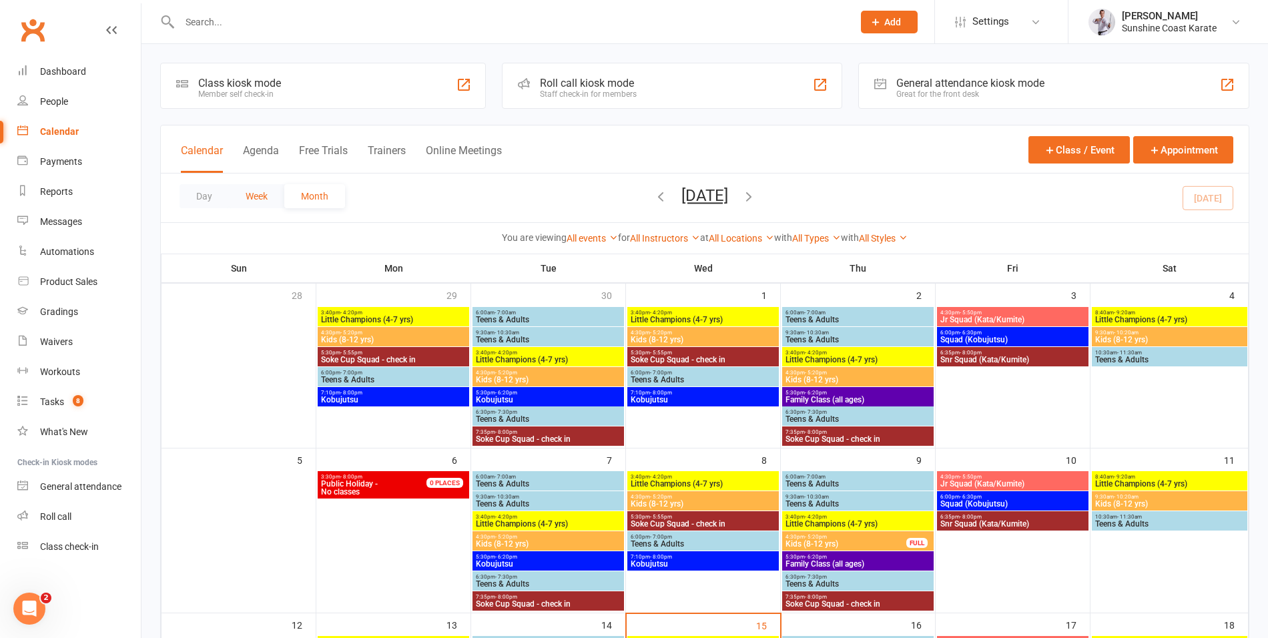
click at [251, 195] on button "Week" at bounding box center [256, 196] width 55 height 24
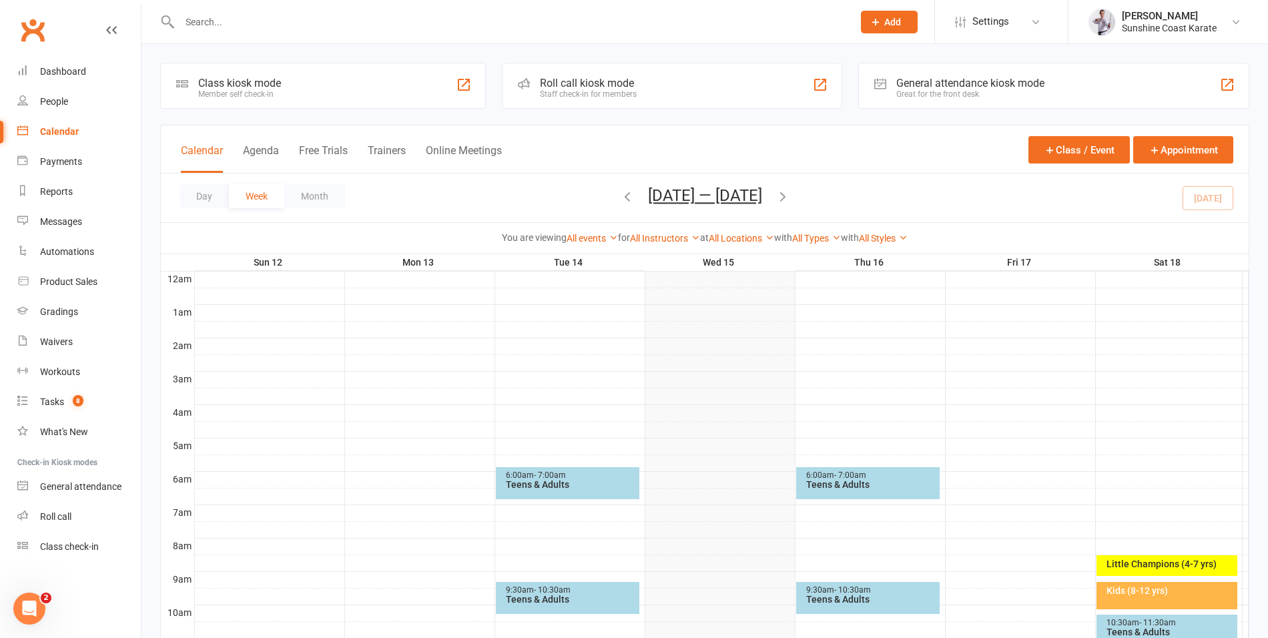
click at [1214, 201] on div "Day Week Month [DATE] — [DATE] [DATE] Sun Mon Tue Wed Thu Fri Sat 28 29 30 01 0…" at bounding box center [704, 197] width 1087 height 49
click at [326, 189] on button "Month" at bounding box center [314, 196] width 61 height 24
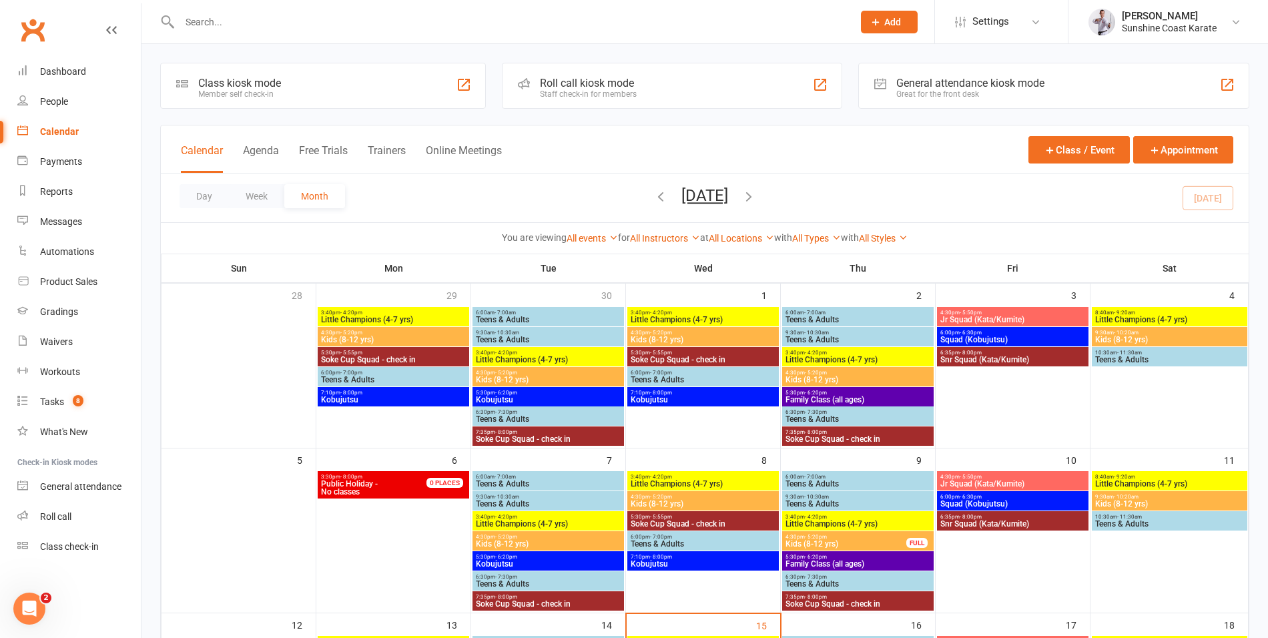
scroll to position [670, 0]
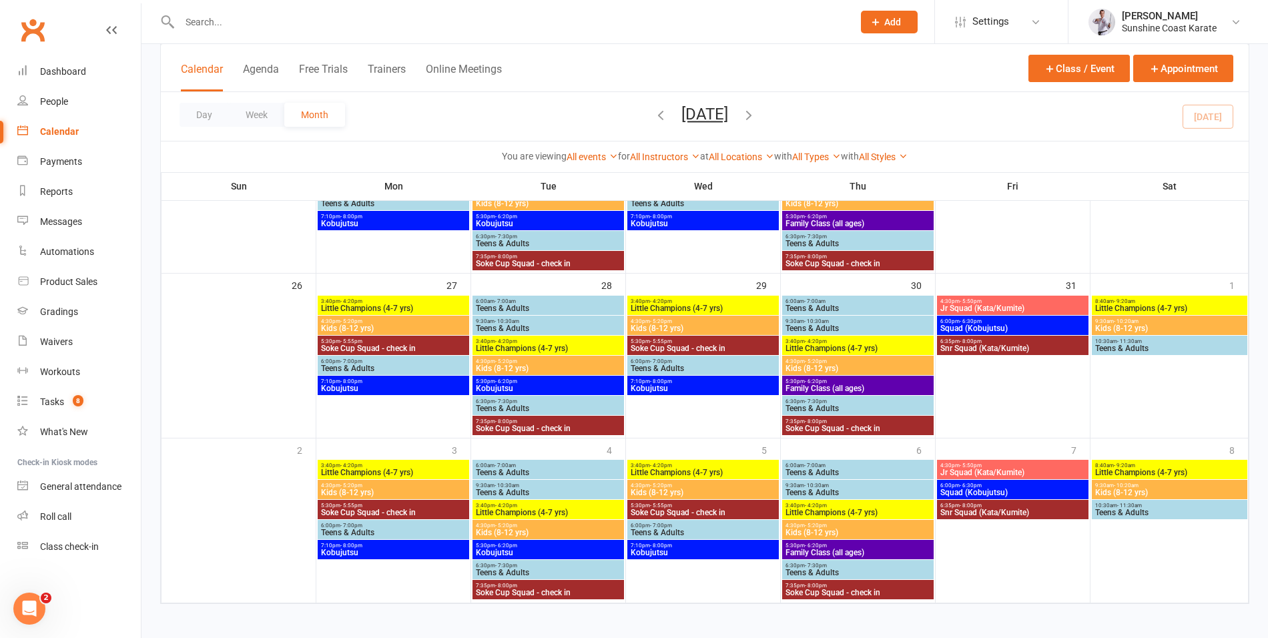
click at [756, 115] on icon "button" at bounding box center [748, 114] width 15 height 15
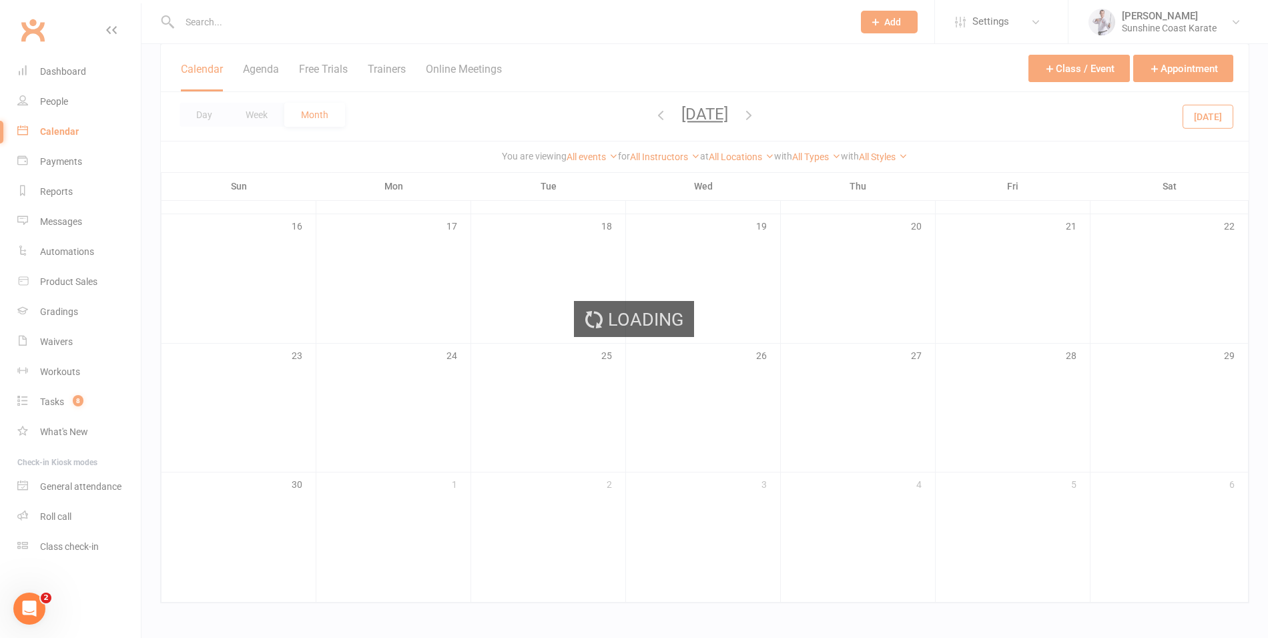
scroll to position [492, 0]
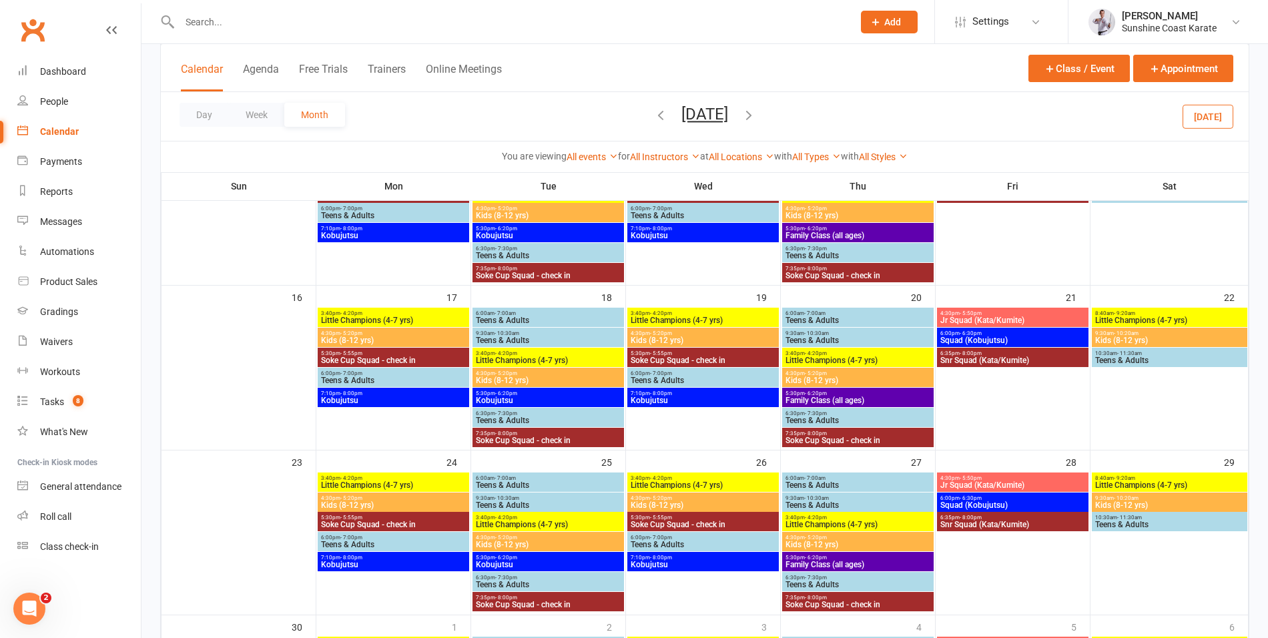
click at [1208, 117] on button "[DATE]" at bounding box center [1207, 116] width 51 height 24
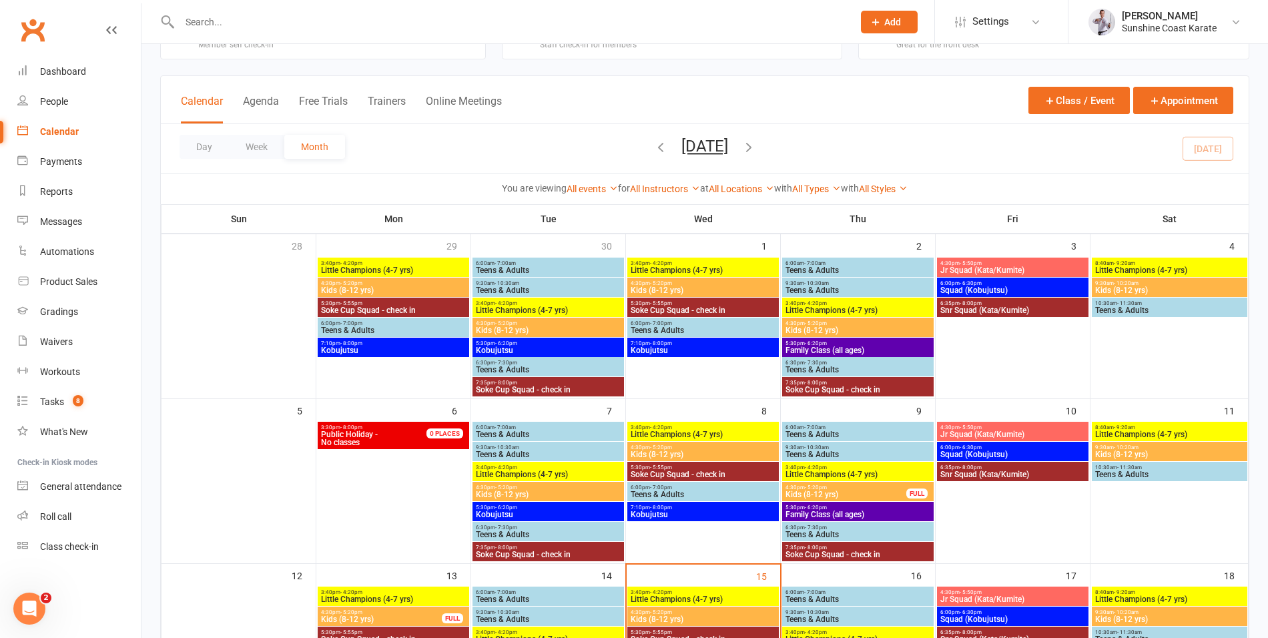
scroll to position [0, 0]
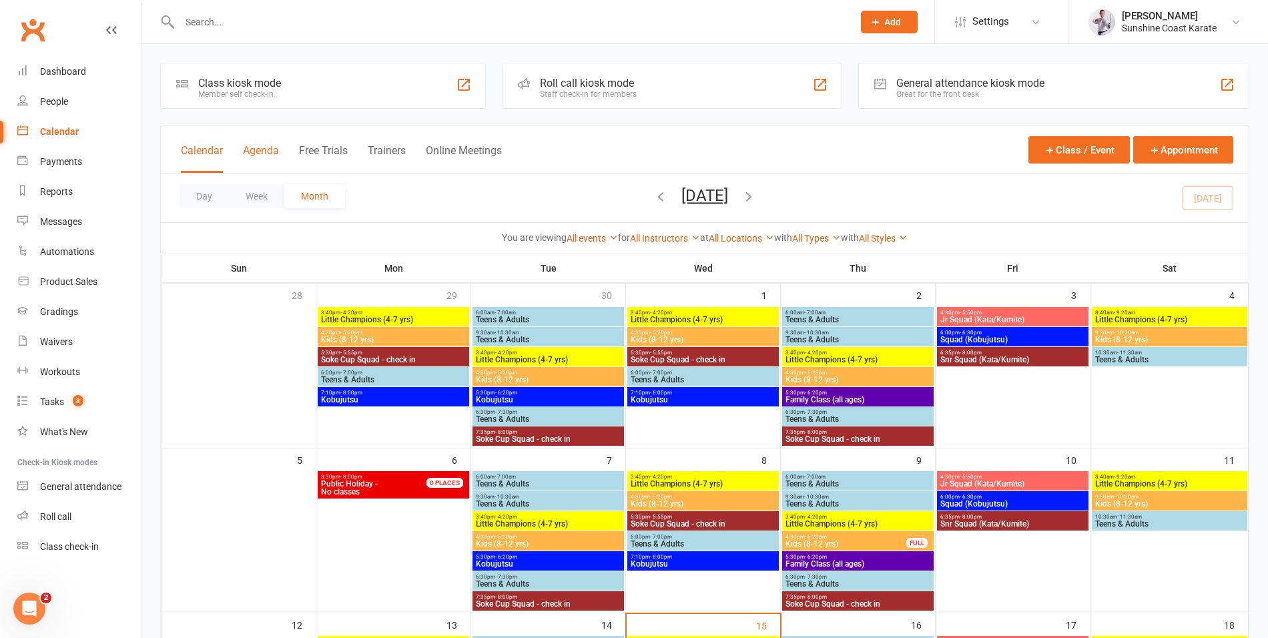
click at [257, 146] on button "Agenda" at bounding box center [261, 158] width 36 height 29
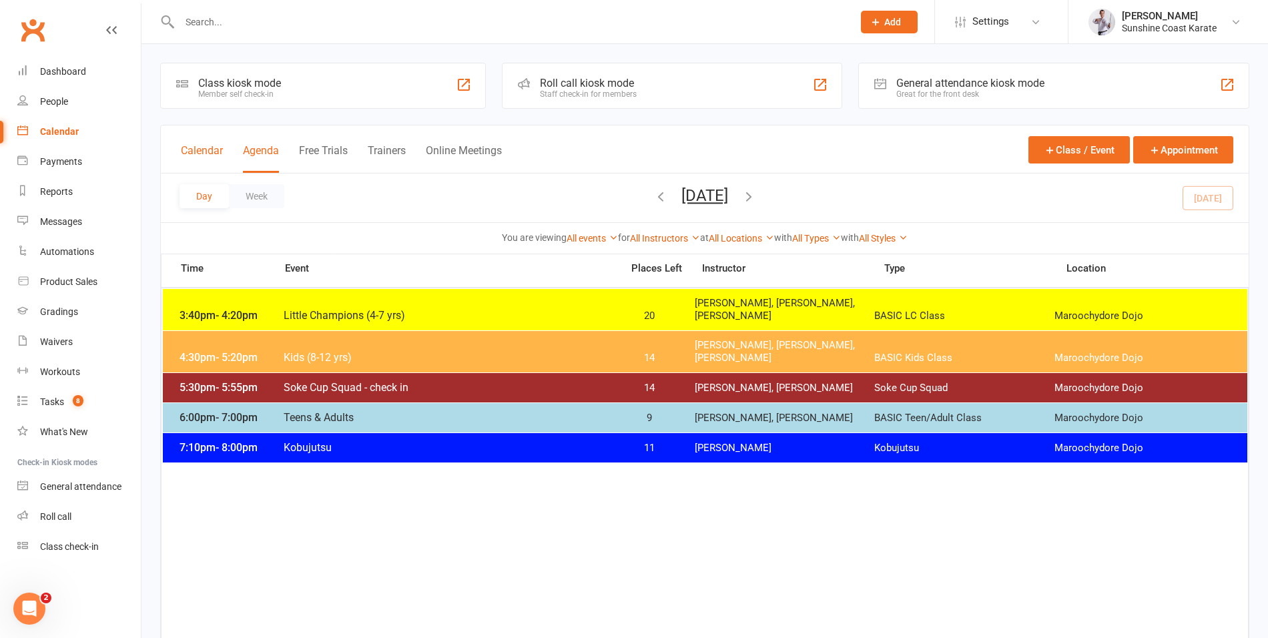
click at [189, 151] on button "Calendar" at bounding box center [202, 158] width 42 height 29
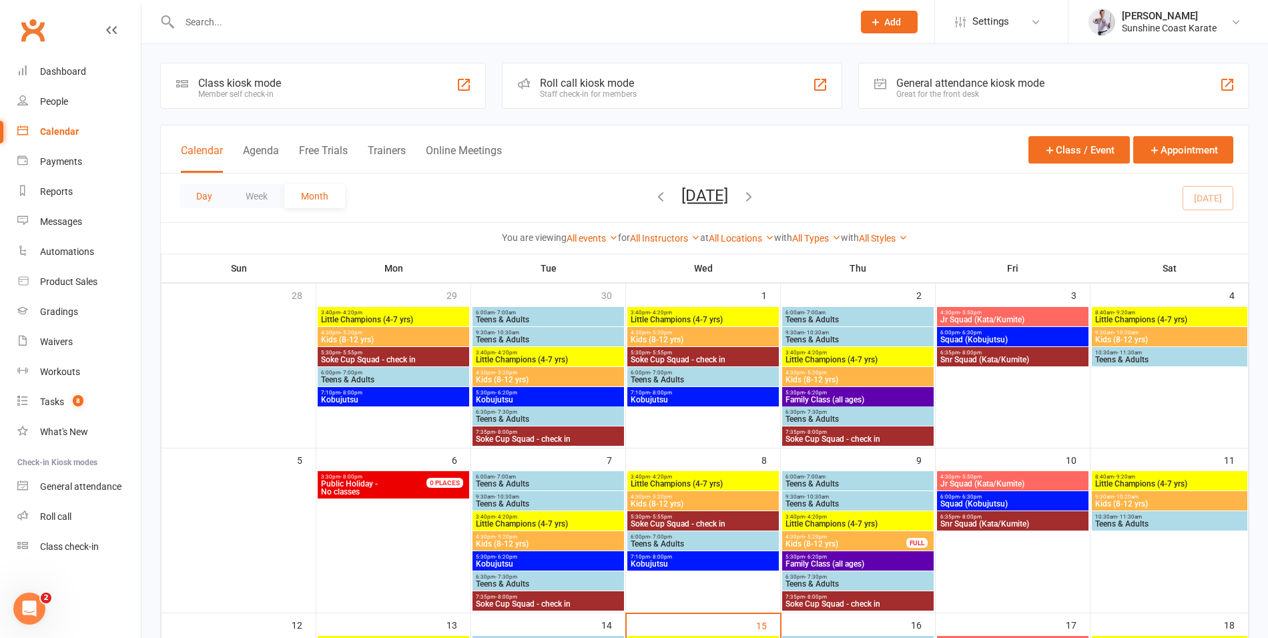
click at [202, 195] on button "Day" at bounding box center [203, 196] width 49 height 24
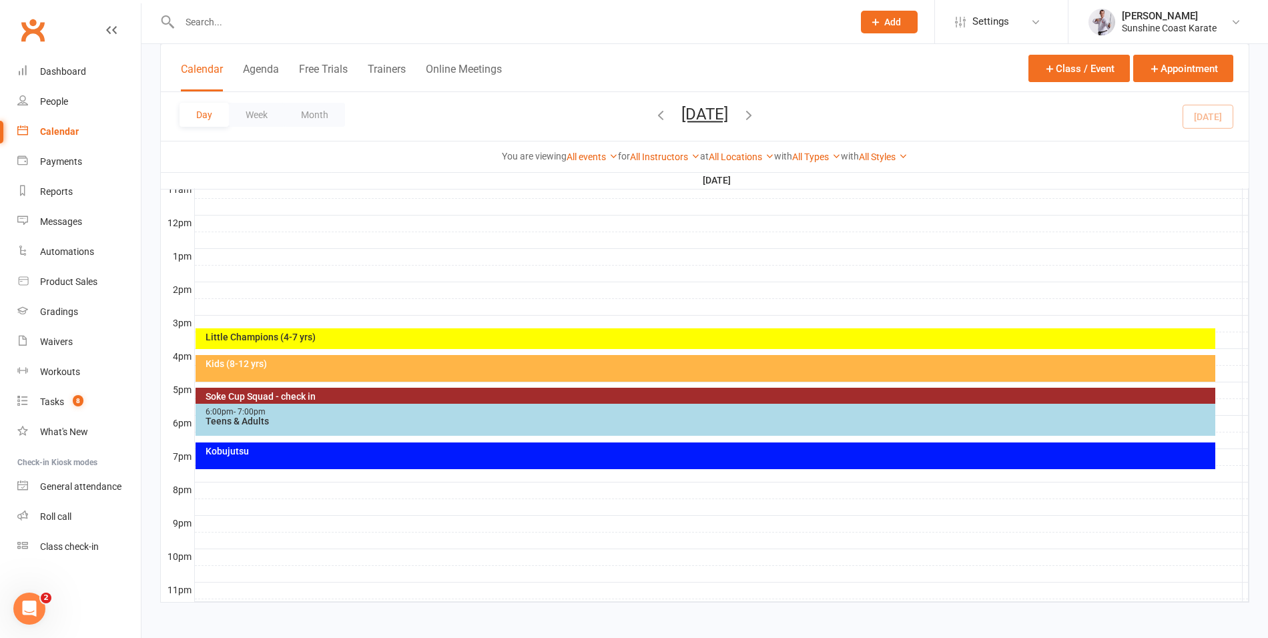
scroll to position [385, 0]
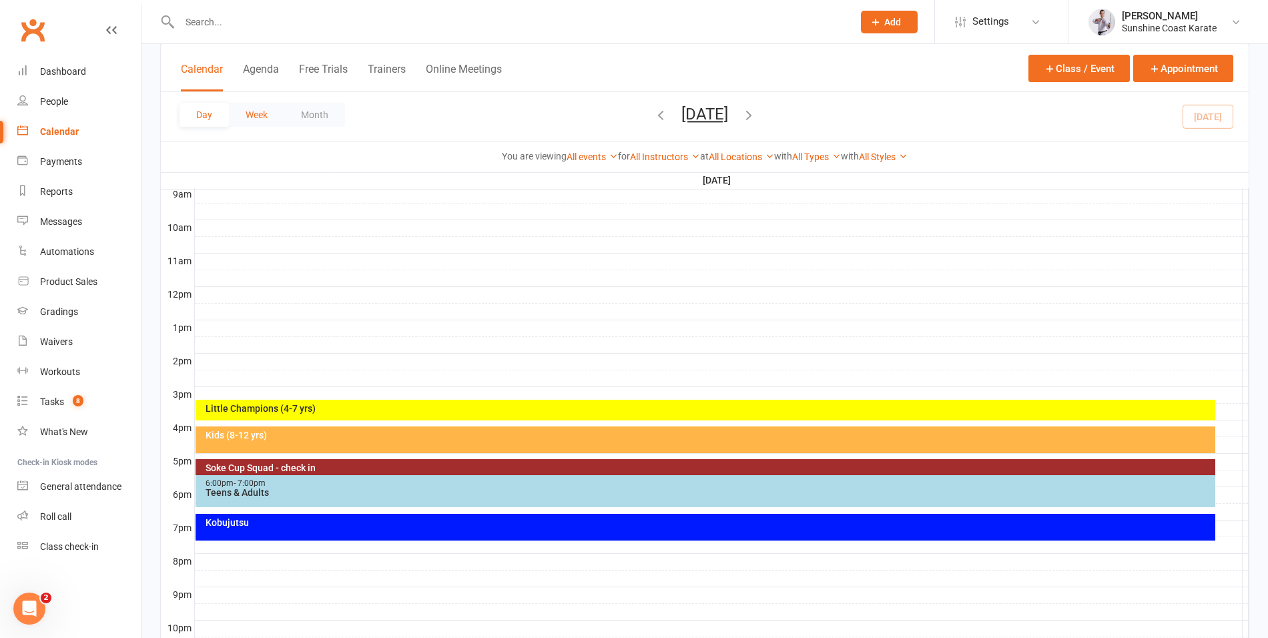
click at [260, 112] on button "Week" at bounding box center [256, 115] width 55 height 24
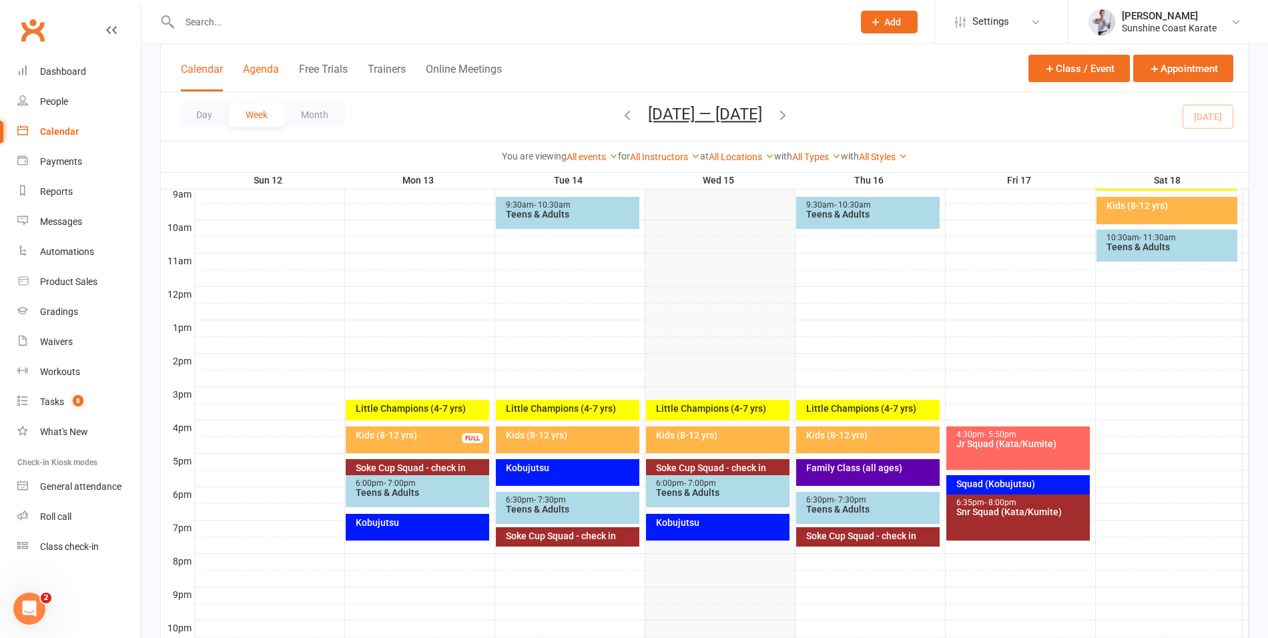
click at [262, 69] on button "Agenda" at bounding box center [261, 77] width 36 height 29
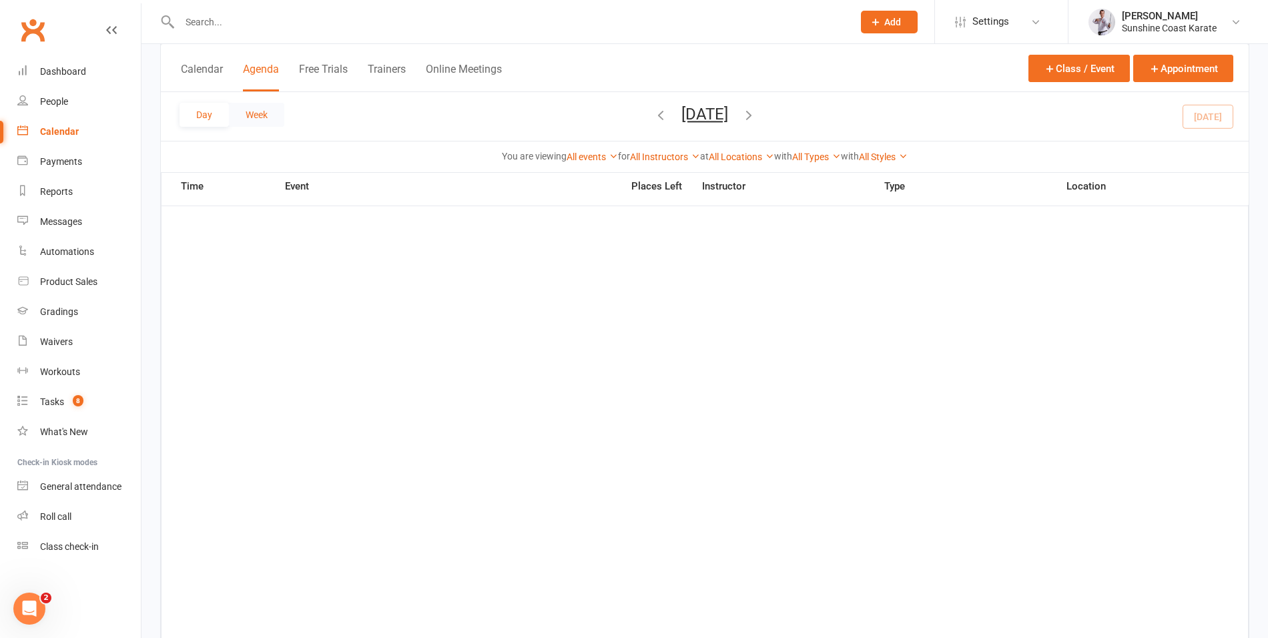
click at [254, 114] on button "Week" at bounding box center [256, 115] width 55 height 24
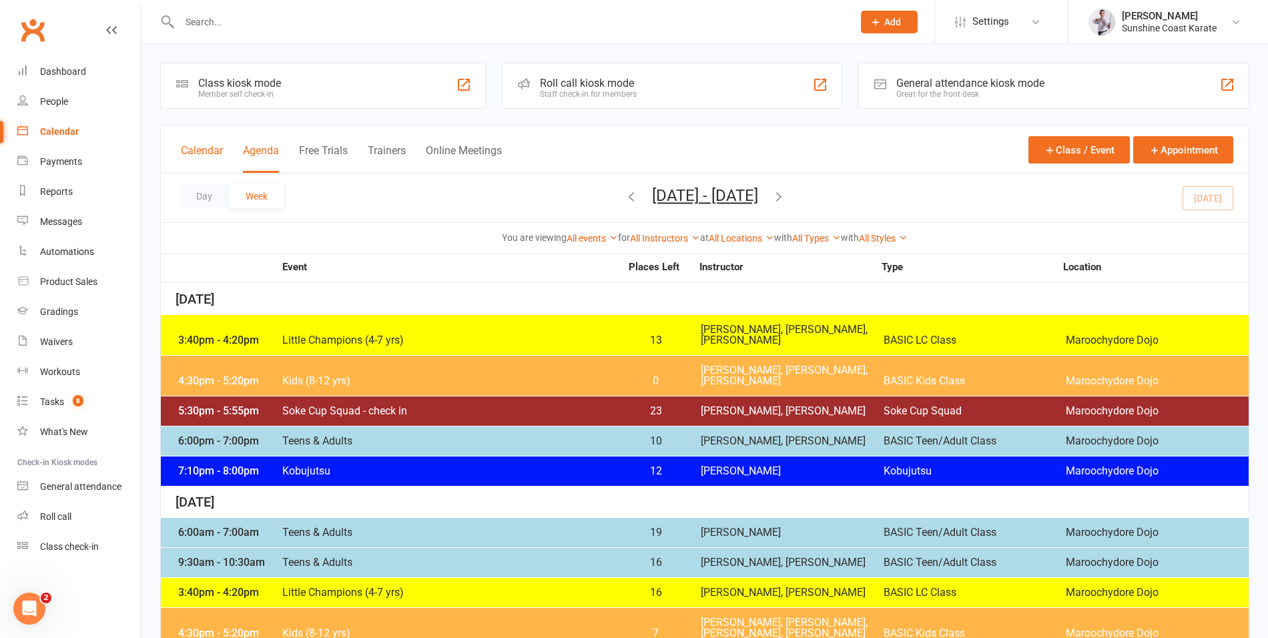
click at [206, 144] on button "Calendar" at bounding box center [202, 158] width 42 height 29
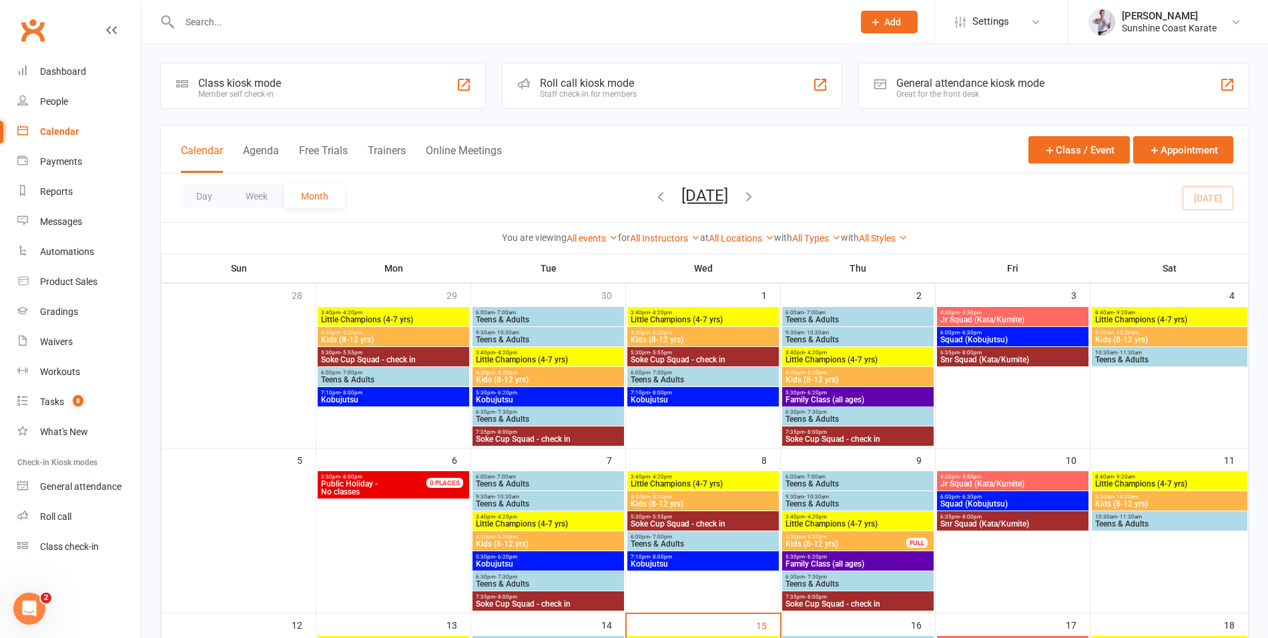
click at [756, 194] on icon "button" at bounding box center [748, 196] width 15 height 15
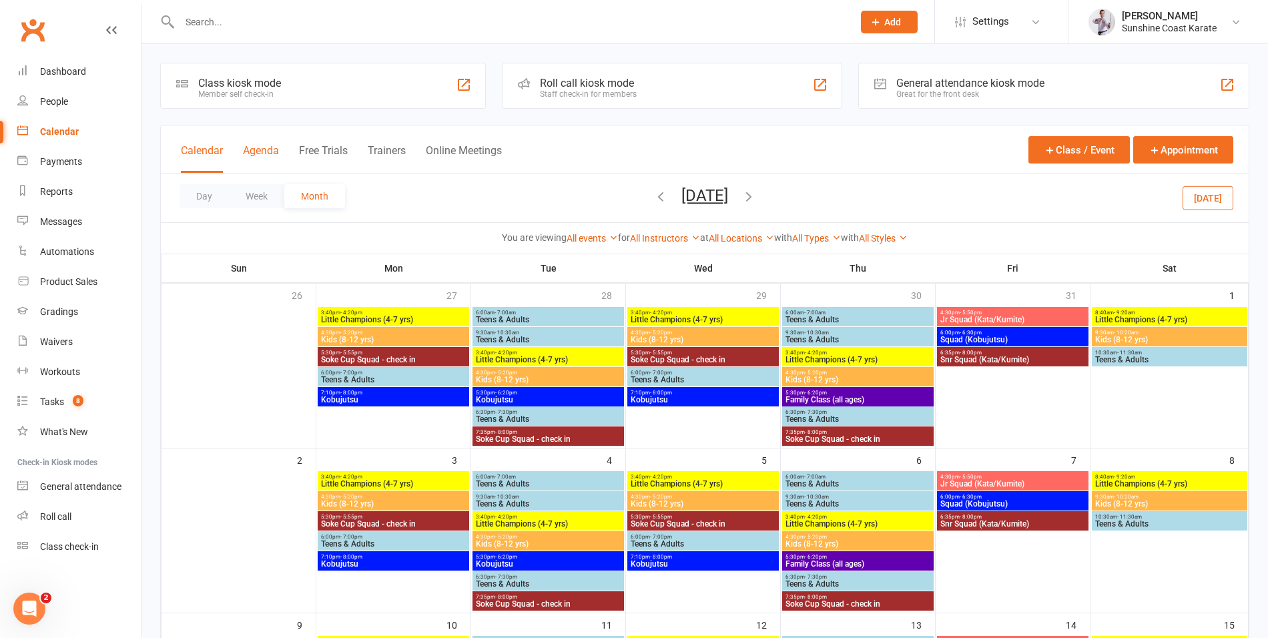
click at [258, 146] on button "Agenda" at bounding box center [261, 158] width 36 height 29
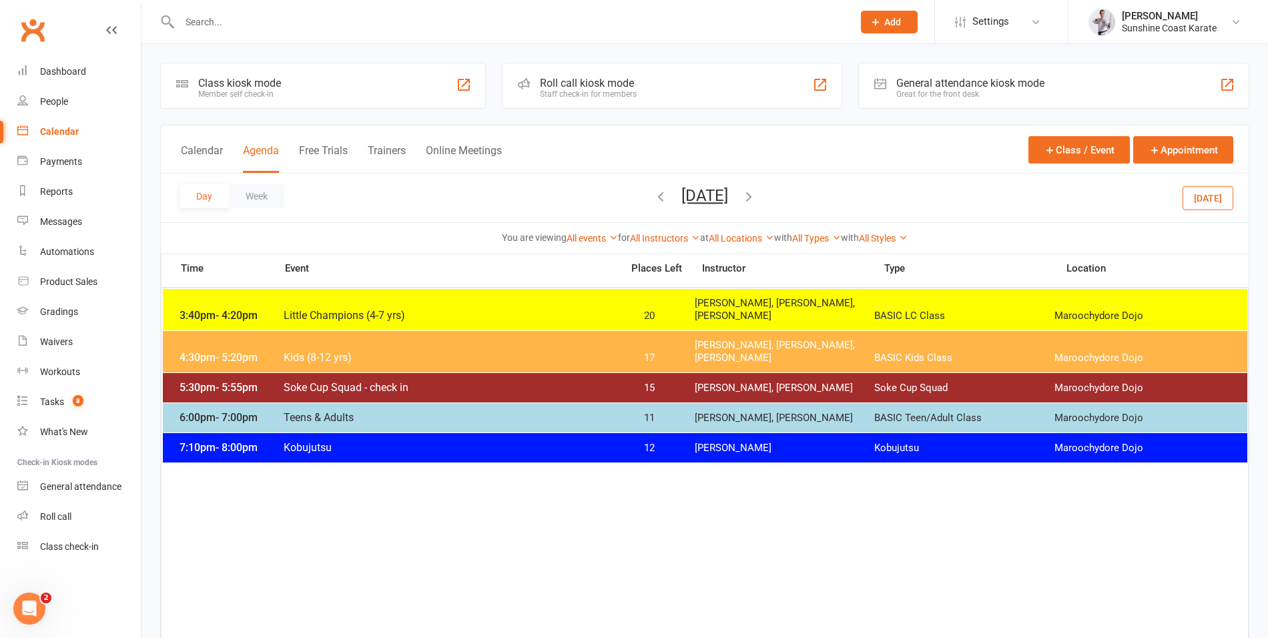
click at [653, 194] on icon "button" at bounding box center [660, 196] width 15 height 15
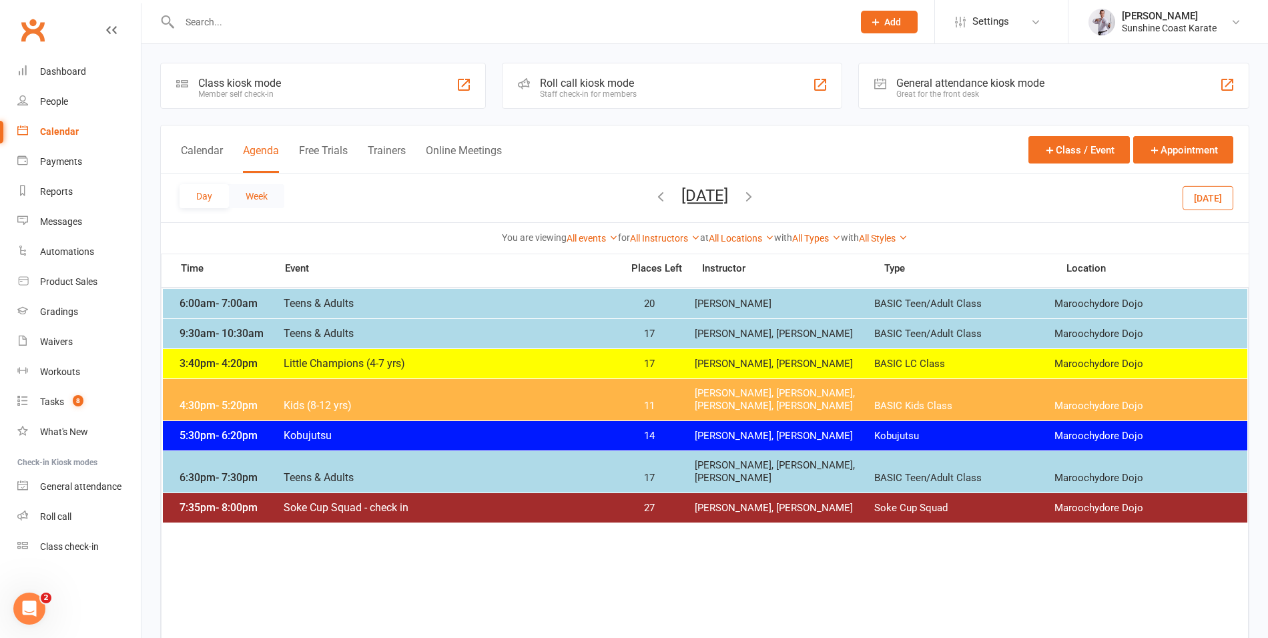
click at [260, 194] on button "Week" at bounding box center [256, 196] width 55 height 24
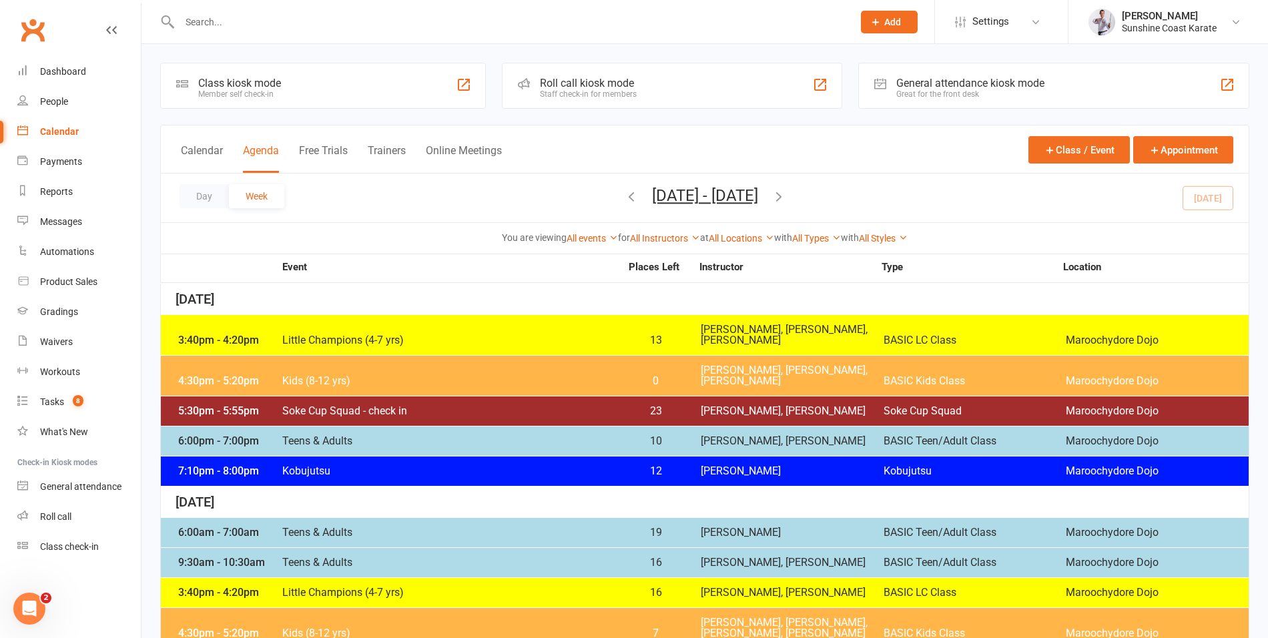
click at [624, 198] on icon "button" at bounding box center [631, 196] width 15 height 15
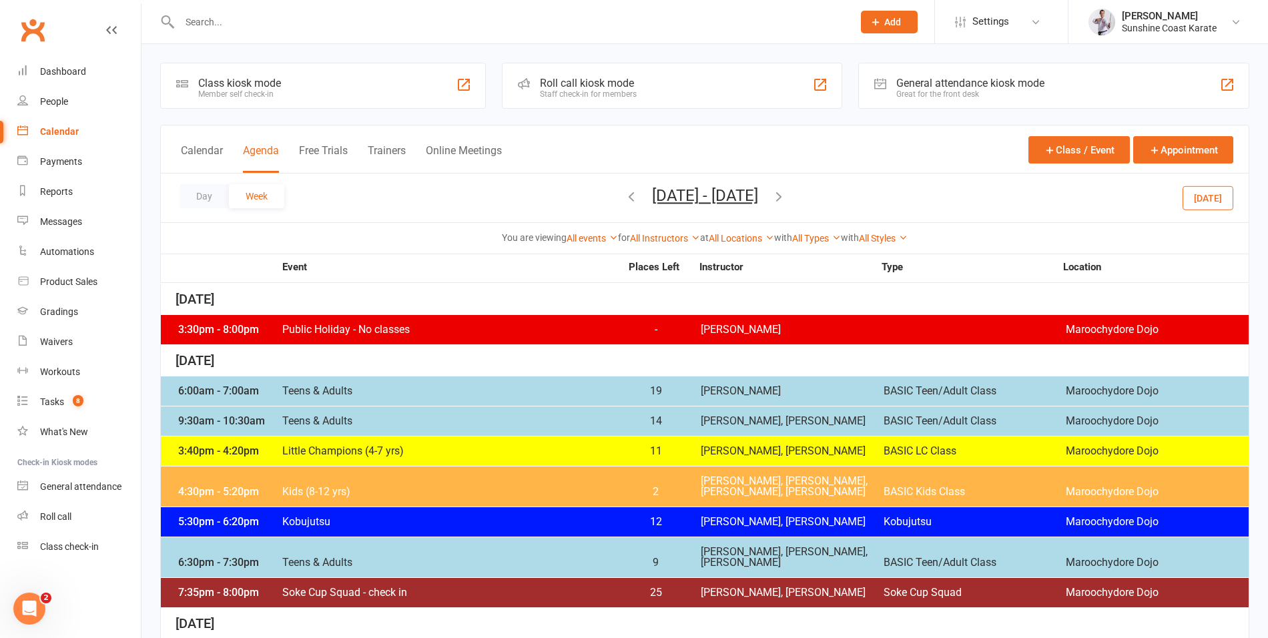
click at [624, 198] on icon "button" at bounding box center [631, 196] width 15 height 15
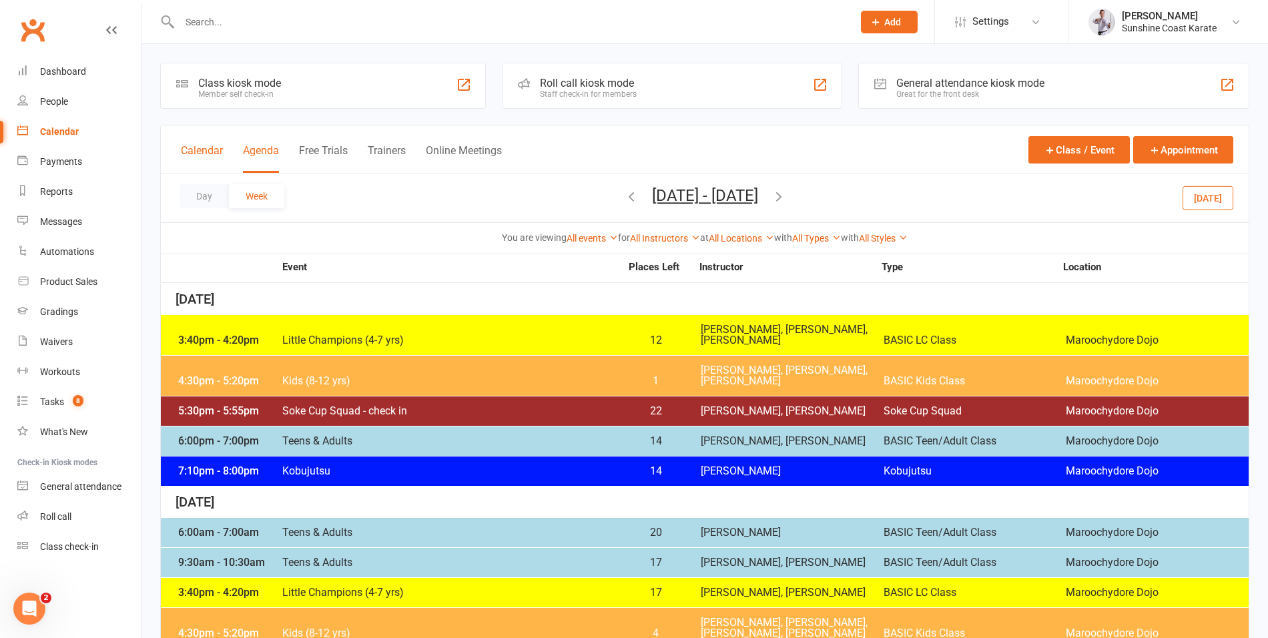
click at [197, 149] on button "Calendar" at bounding box center [202, 158] width 42 height 29
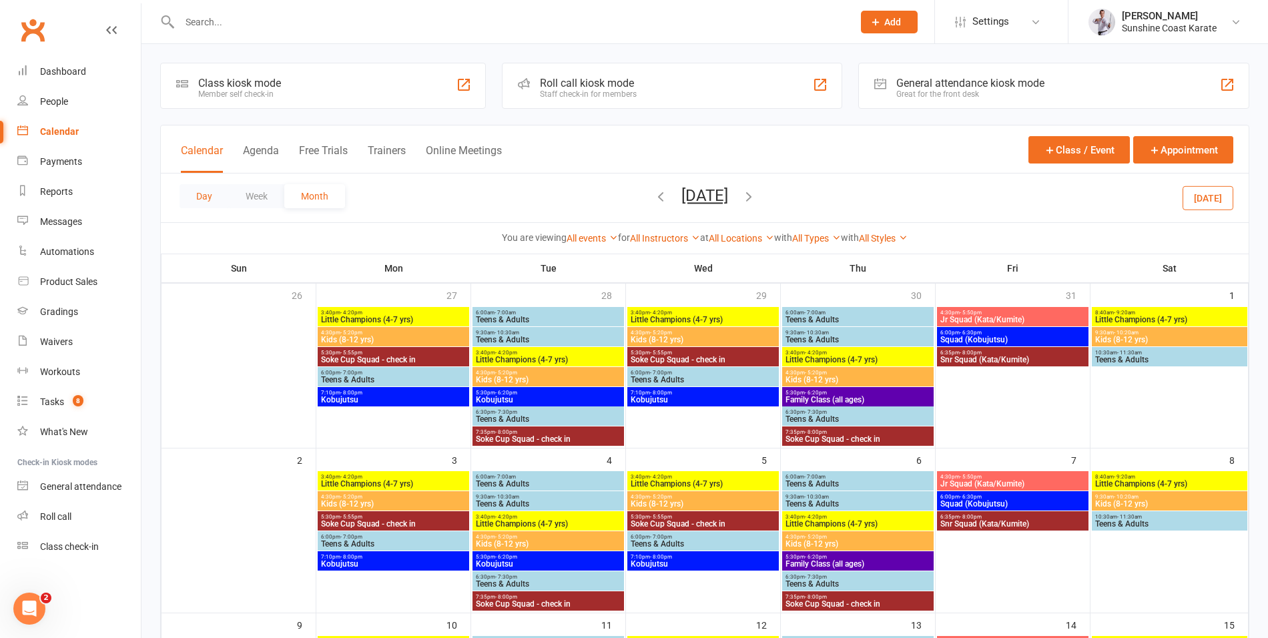
click at [193, 190] on button "Day" at bounding box center [203, 196] width 49 height 24
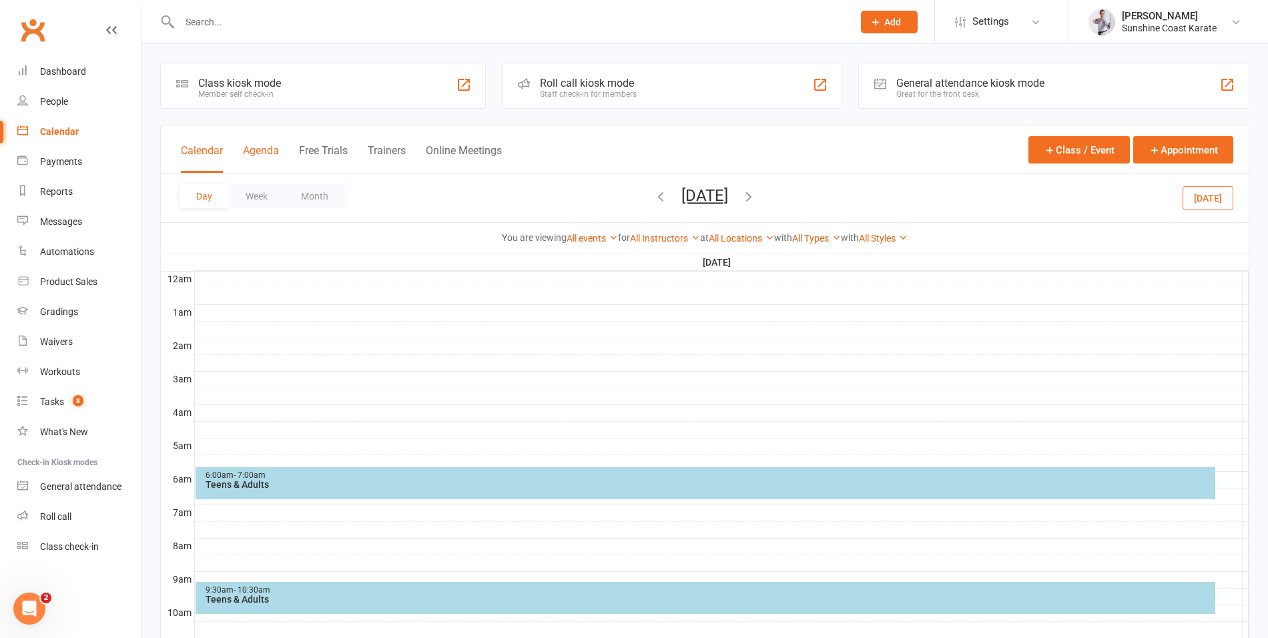
click at [253, 150] on button "Agenda" at bounding box center [261, 158] width 36 height 29
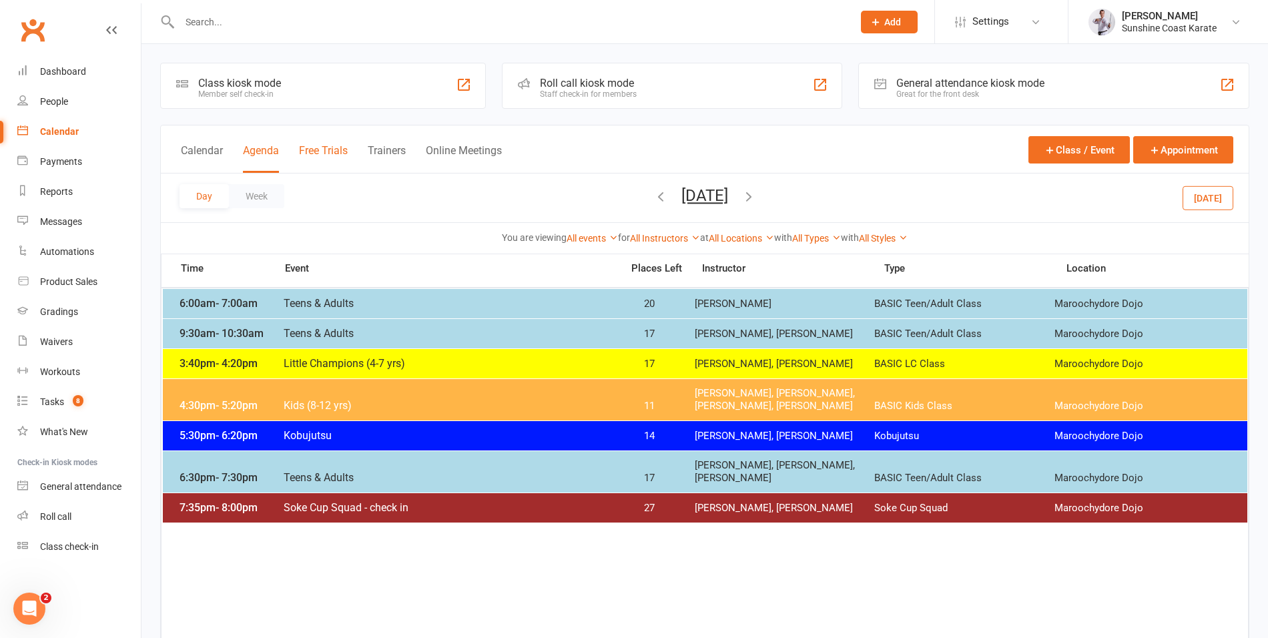
click at [316, 151] on button "Free Trials" at bounding box center [323, 158] width 49 height 29
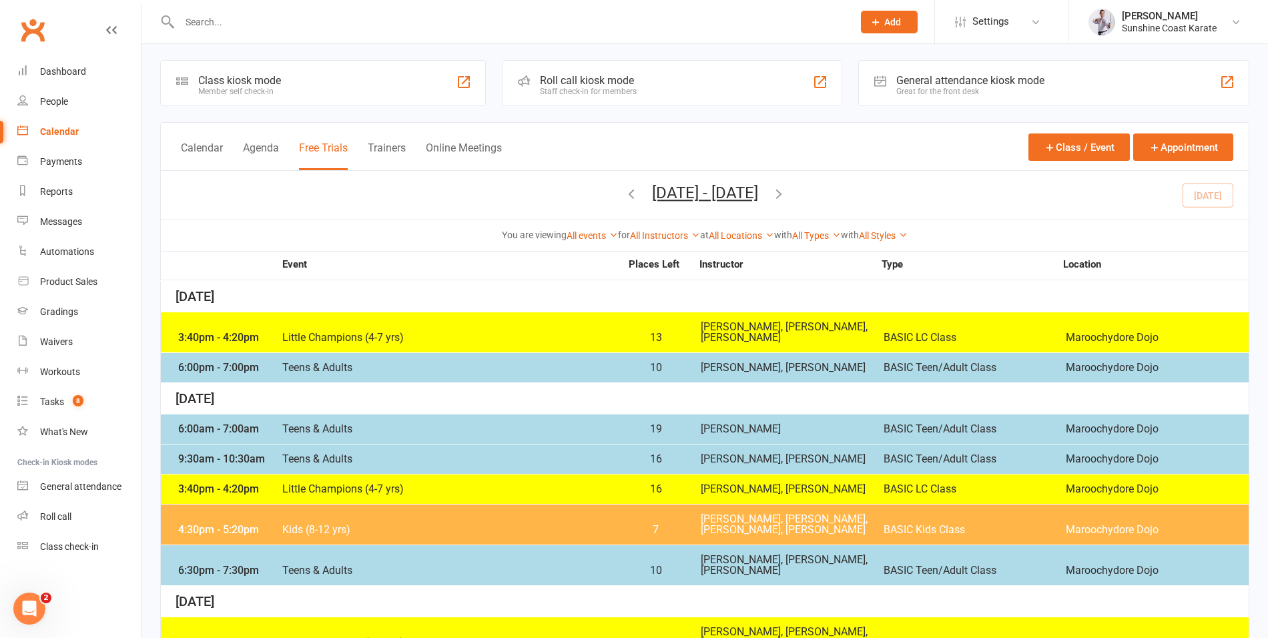
scroll to position [7, 0]
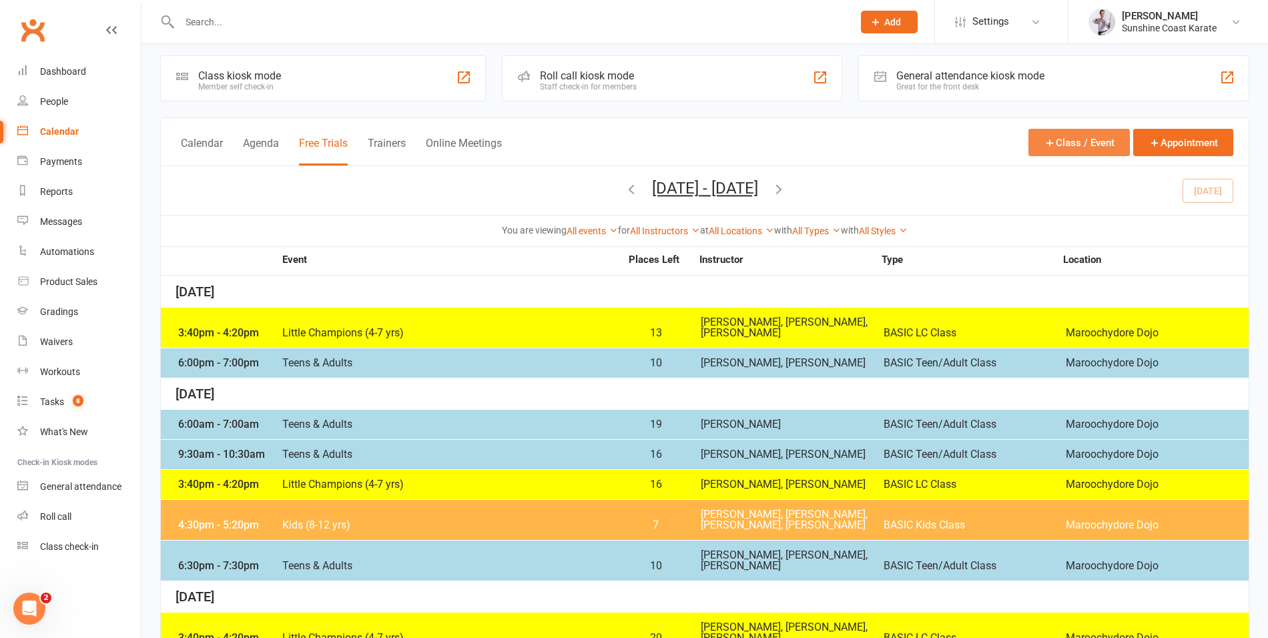
click at [1074, 139] on button "Class / Event" at bounding box center [1078, 142] width 101 height 27
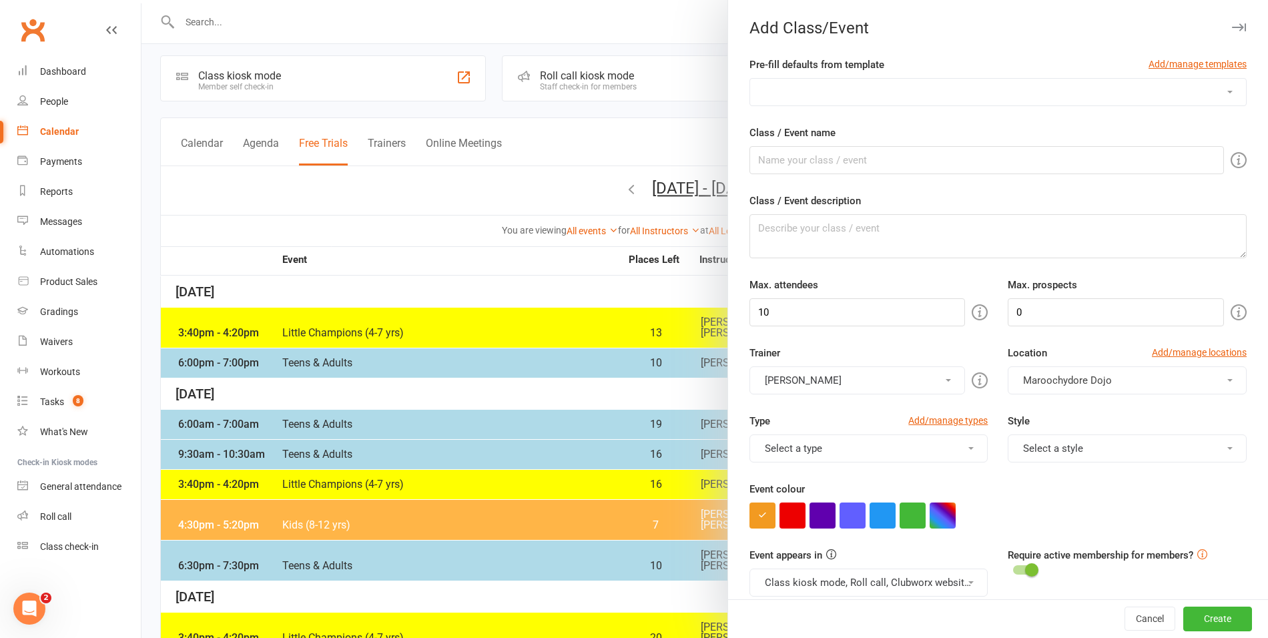
click at [1238, 28] on icon "button" at bounding box center [1239, 27] width 14 height 8
click at [1236, 27] on icon "button" at bounding box center [1239, 27] width 14 height 8
click at [567, 136] on div at bounding box center [704, 319] width 1126 height 638
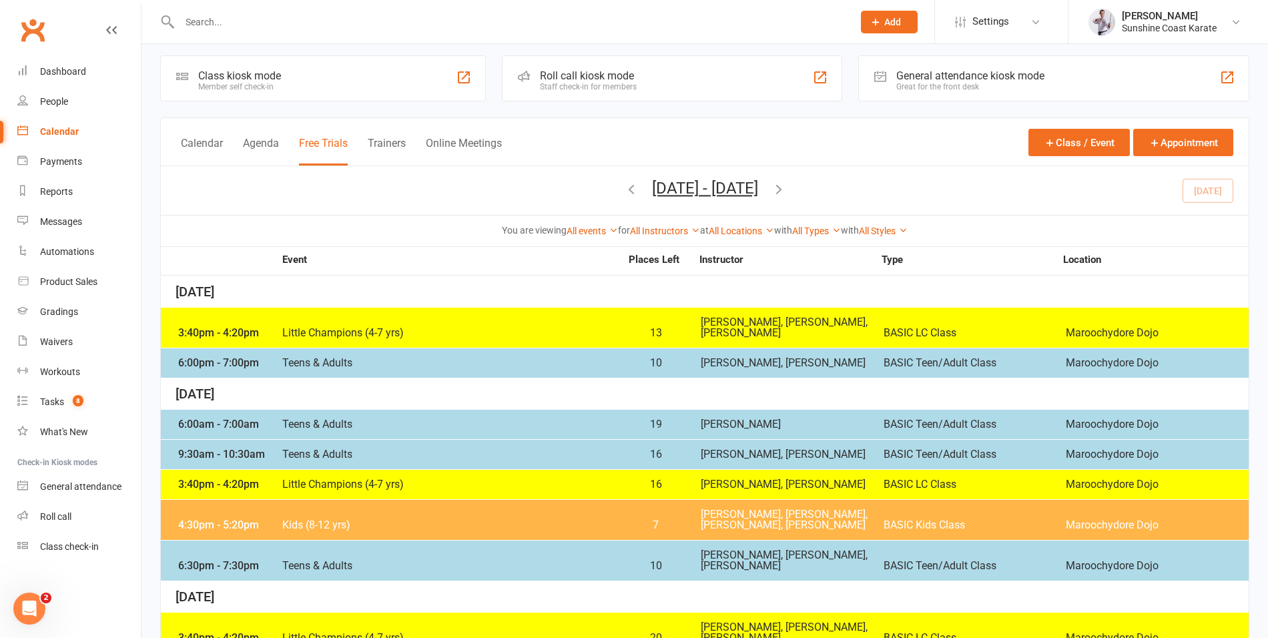
click at [533, 209] on div "[DATE] - [DATE] [DATE] Sun Mon Tue Wed Thu Fri Sat 28 29 30 01 02 03 04 05 06 0…" at bounding box center [704, 190] width 1087 height 49
click at [1083, 139] on button "Class / Event" at bounding box center [1078, 142] width 101 height 27
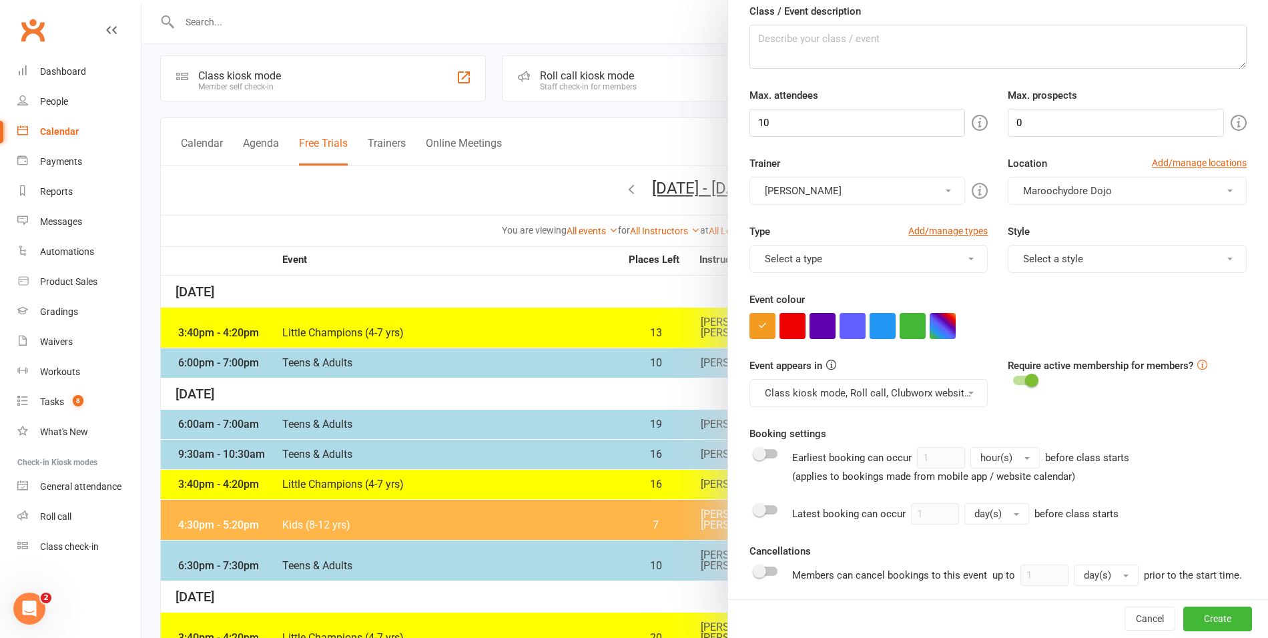
scroll to position [439, 0]
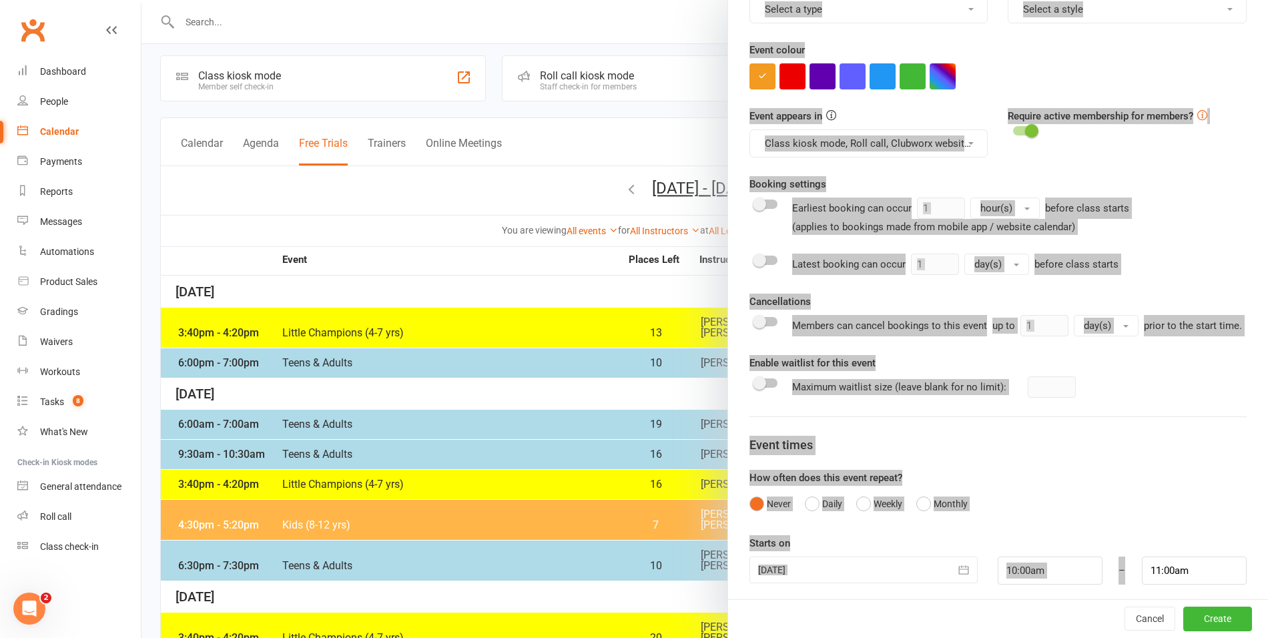
drag, startPoint x: 749, startPoint y: 29, endPoint x: 1201, endPoint y: 568, distance: 703.3
click at [1201, 568] on div "Add Class/Event Pre-fill defaults from template Add/manage templates Leadership…" at bounding box center [997, 319] width 540 height 638
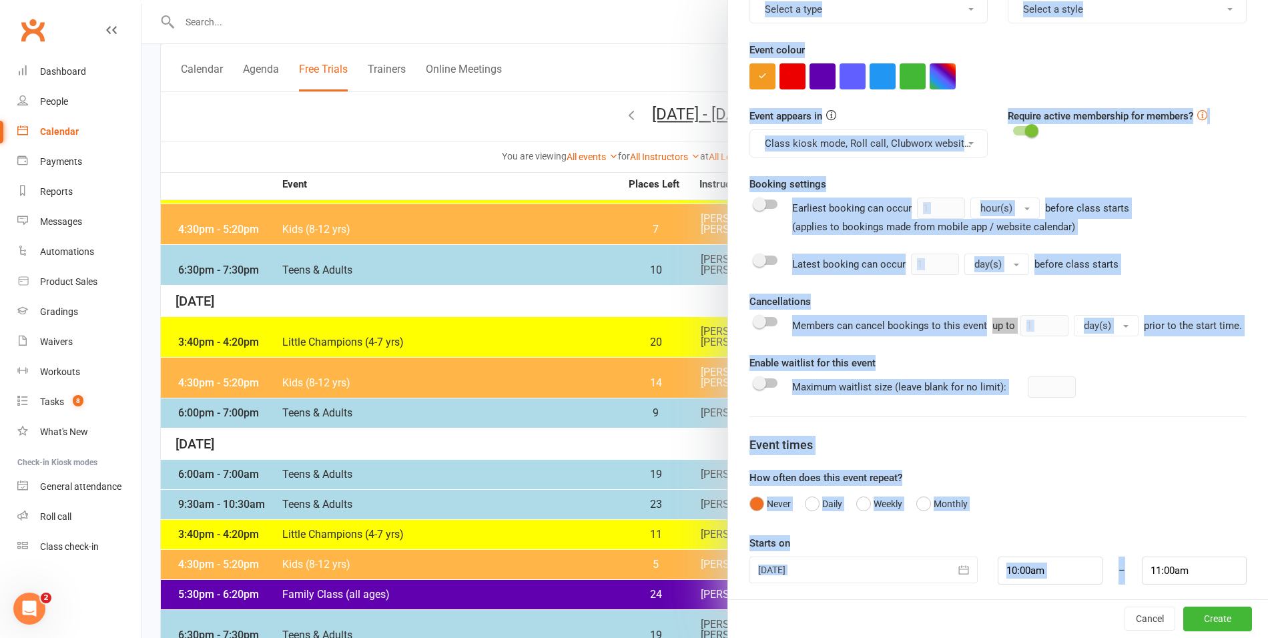
scroll to position [305, 0]
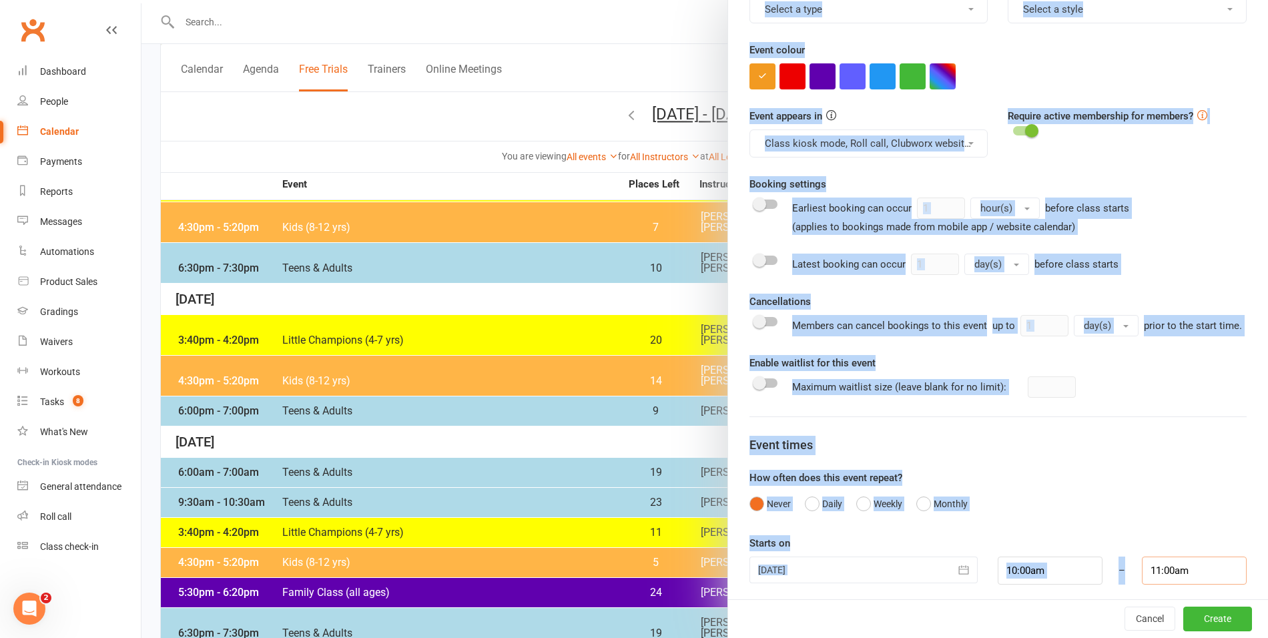
click at [1200, 568] on input "11:00am" at bounding box center [1193, 570] width 105 height 28
click at [1097, 423] on form "Pre-fill defaults from template Add/manage templates Leadership Training Public…" at bounding box center [997, 101] width 497 height 967
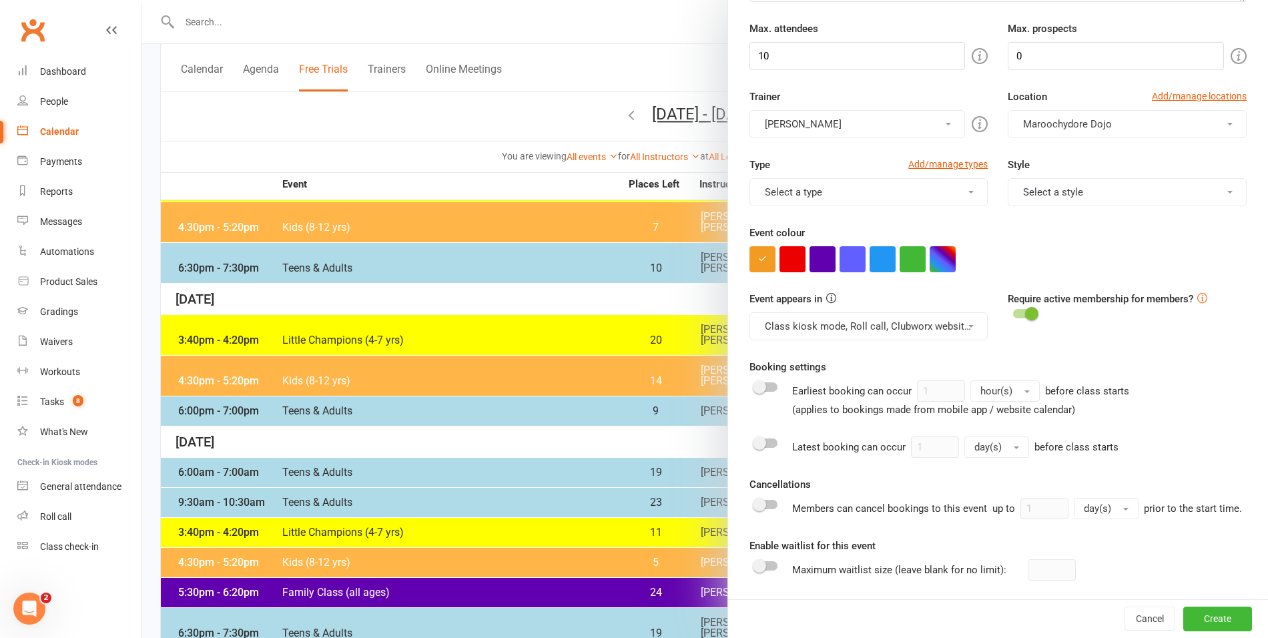
scroll to position [218, 0]
